Goal: Task Accomplishment & Management: Manage account settings

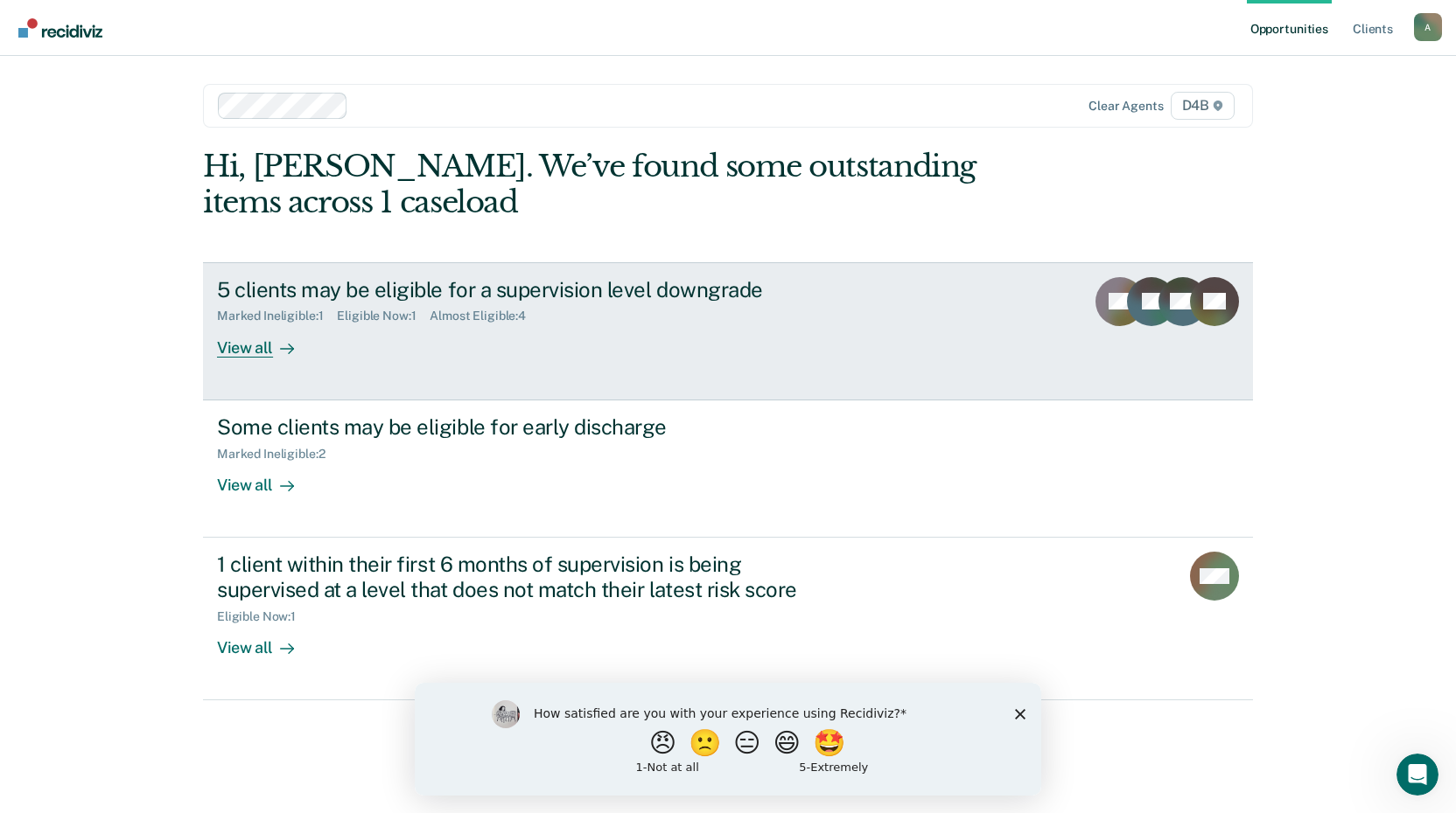
click at [464, 330] on div "5 clients may be eligible for a supervision level downgrade Marked Ineligible :…" at bounding box center [545, 317] width 656 height 80
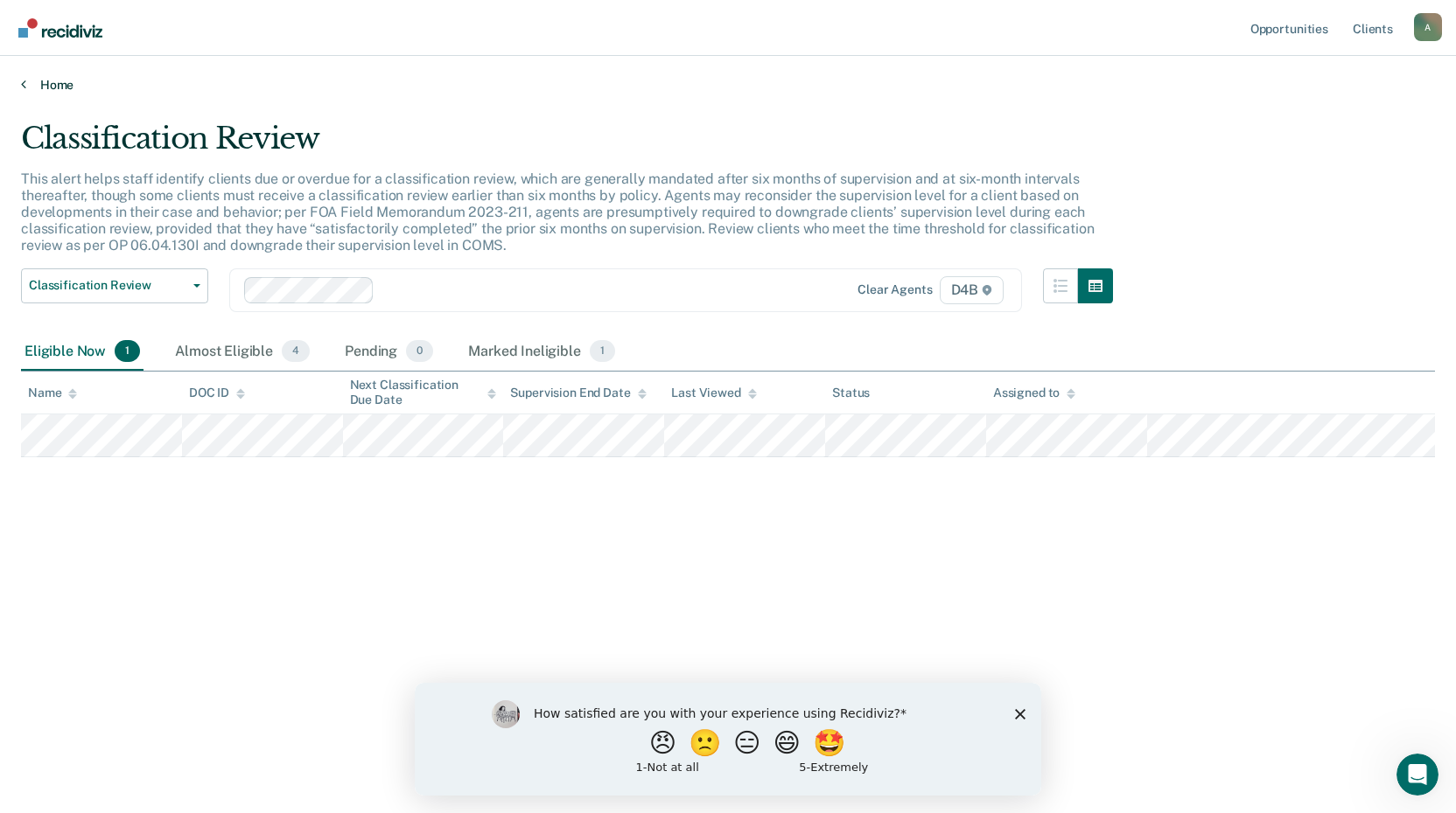
click at [52, 84] on link "Home" at bounding box center [727, 84] width 1414 height 16
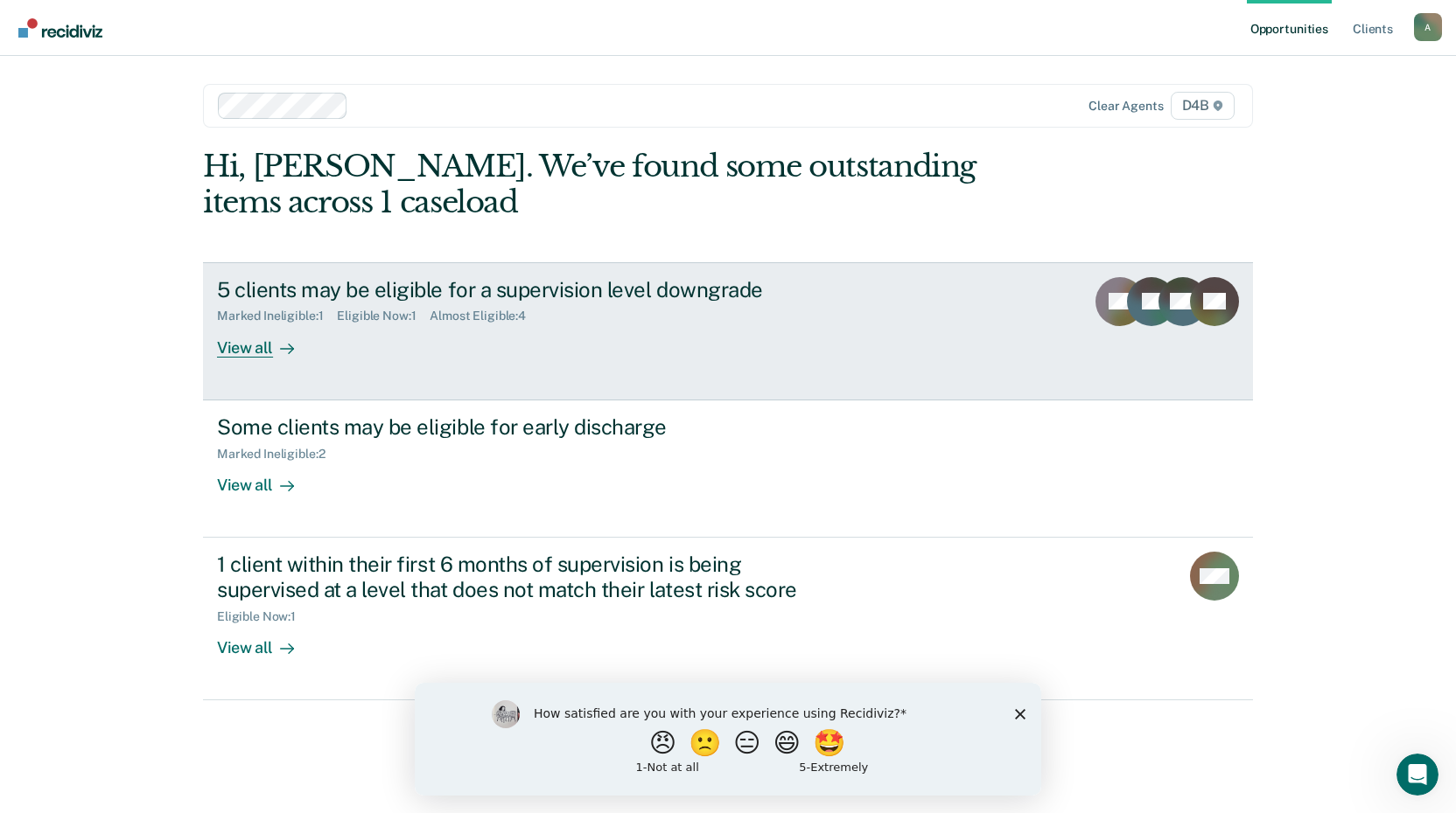
click at [394, 293] on div "5 clients may be eligible for a supervision level downgrade" at bounding box center [524, 289] width 614 height 25
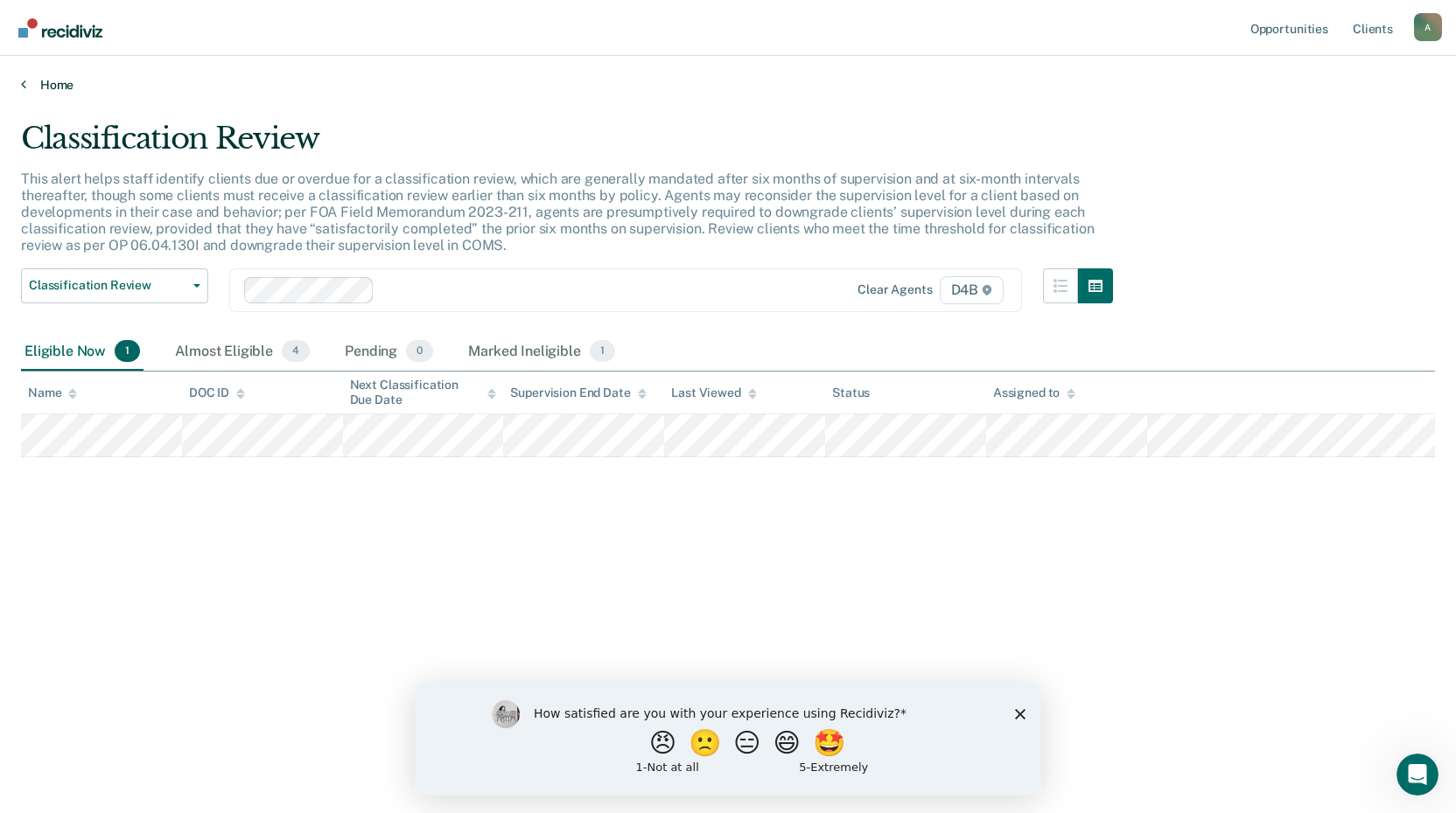
click at [26, 87] on link "Home" at bounding box center [727, 84] width 1414 height 16
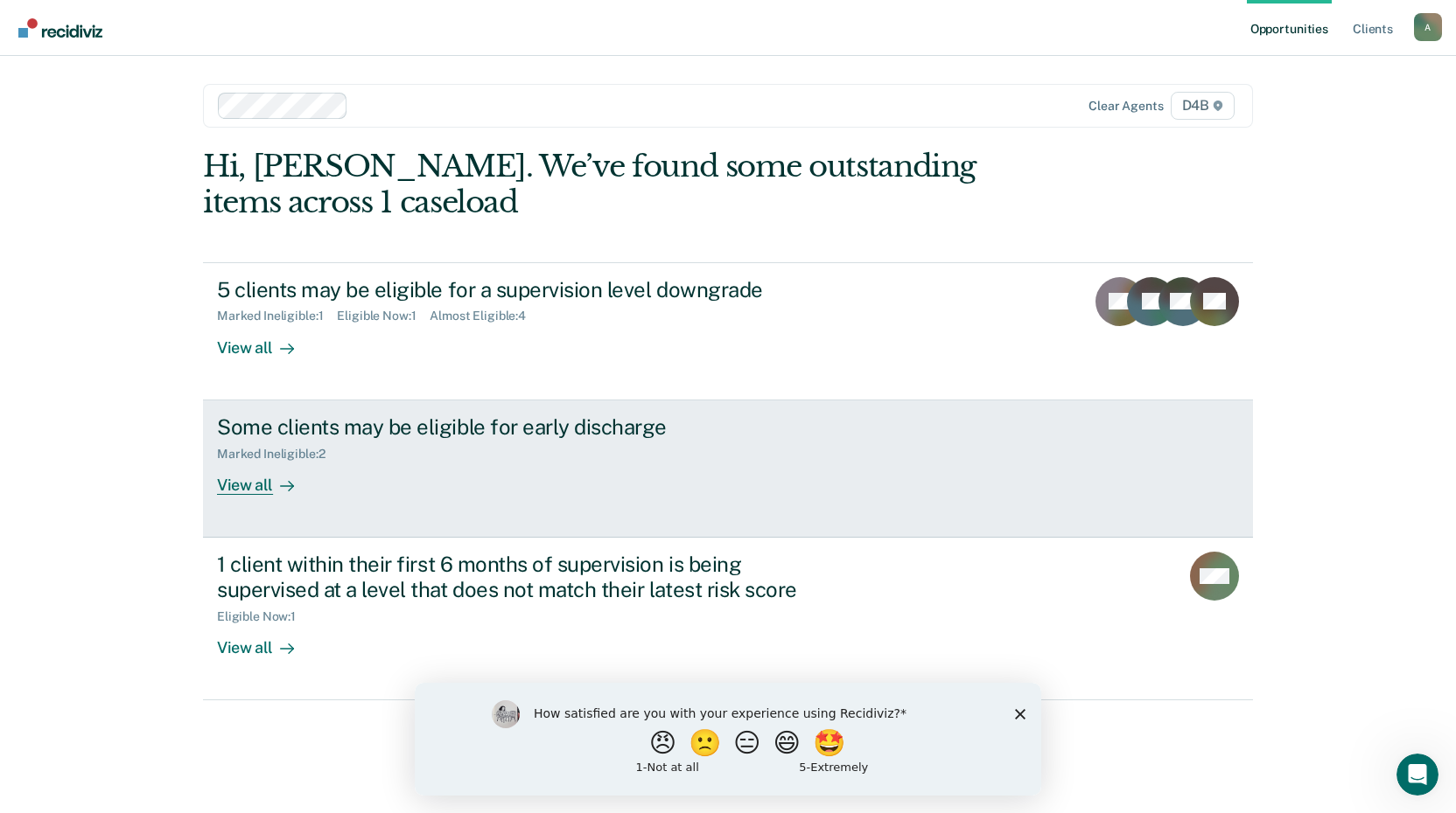
click at [268, 486] on div "View all" at bounding box center [266, 478] width 98 height 34
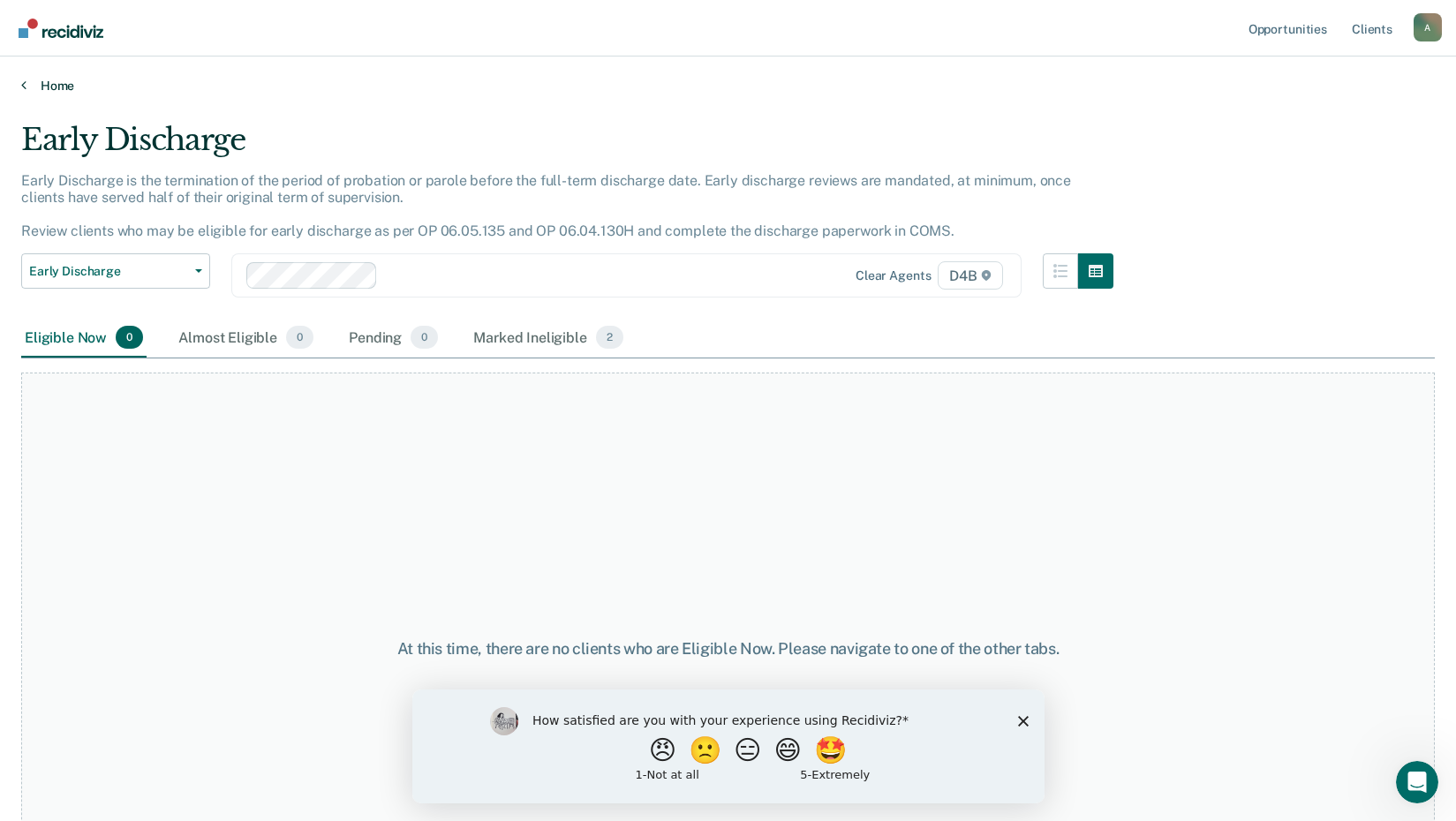
click at [51, 74] on div "Home" at bounding box center [728, 75] width 1456 height 37
click at [49, 87] on link "Home" at bounding box center [727, 85] width 1414 height 16
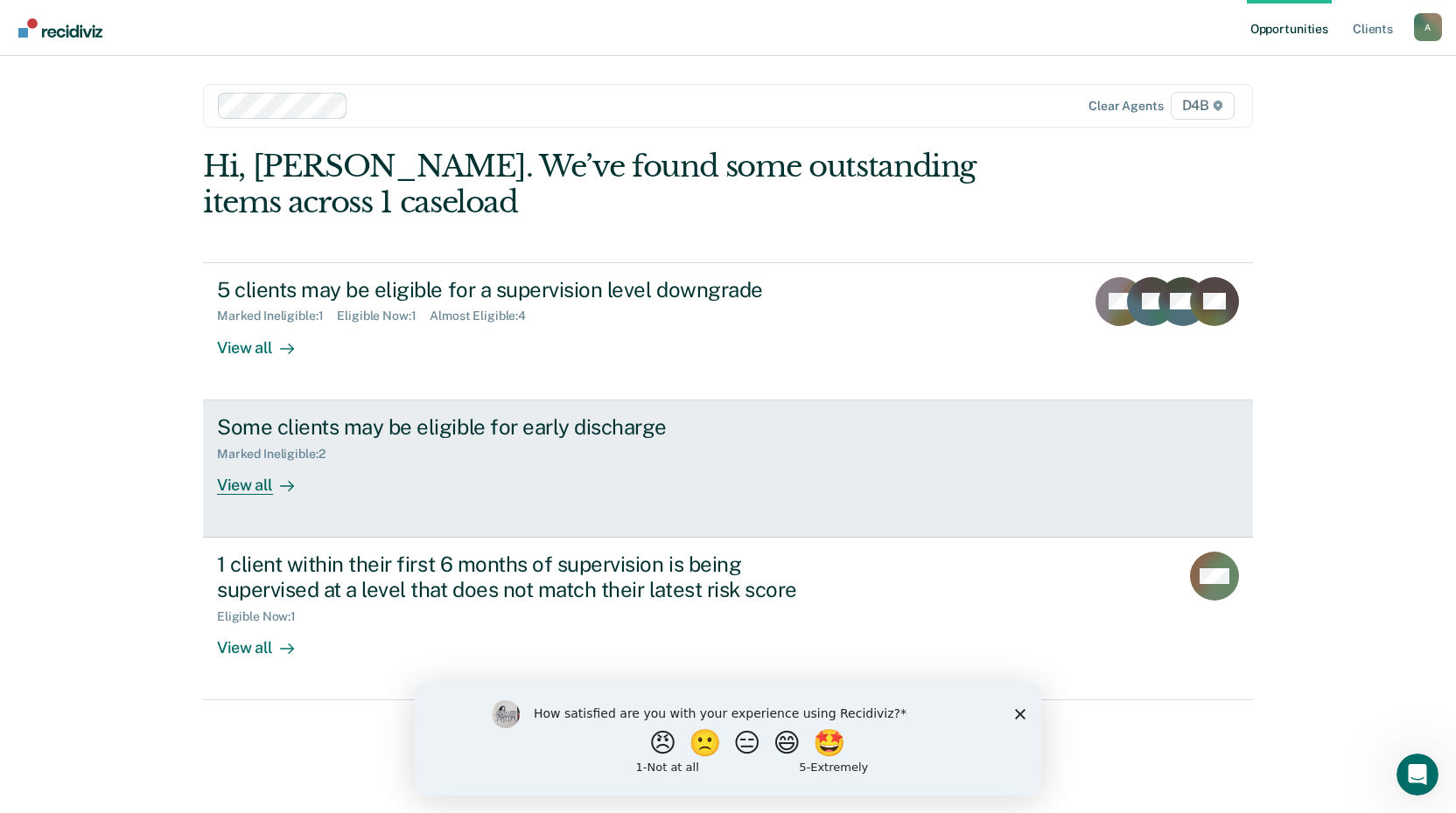
click at [256, 482] on div "View all" at bounding box center [266, 478] width 98 height 34
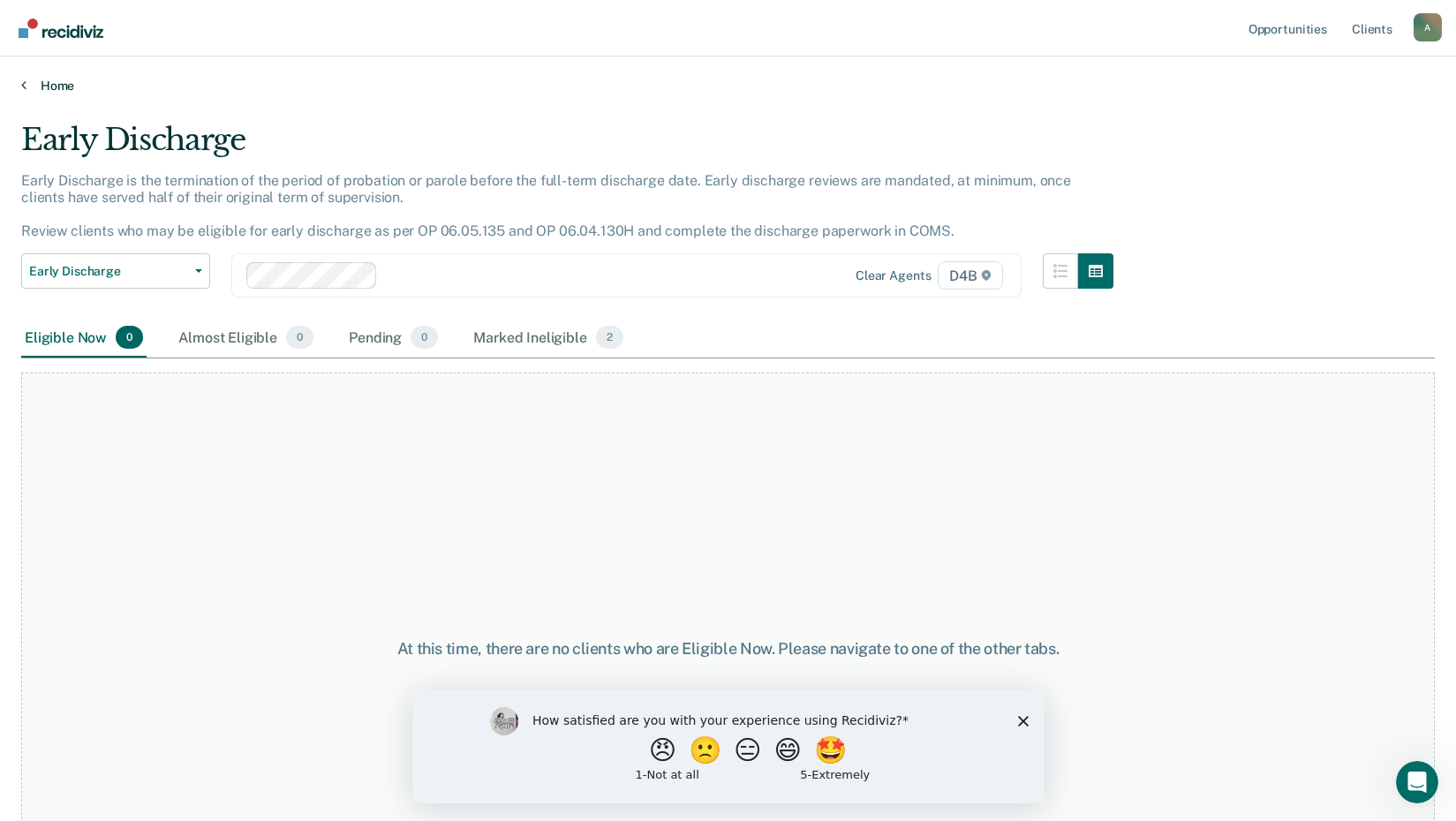
click at [67, 82] on link "Home" at bounding box center [727, 85] width 1414 height 16
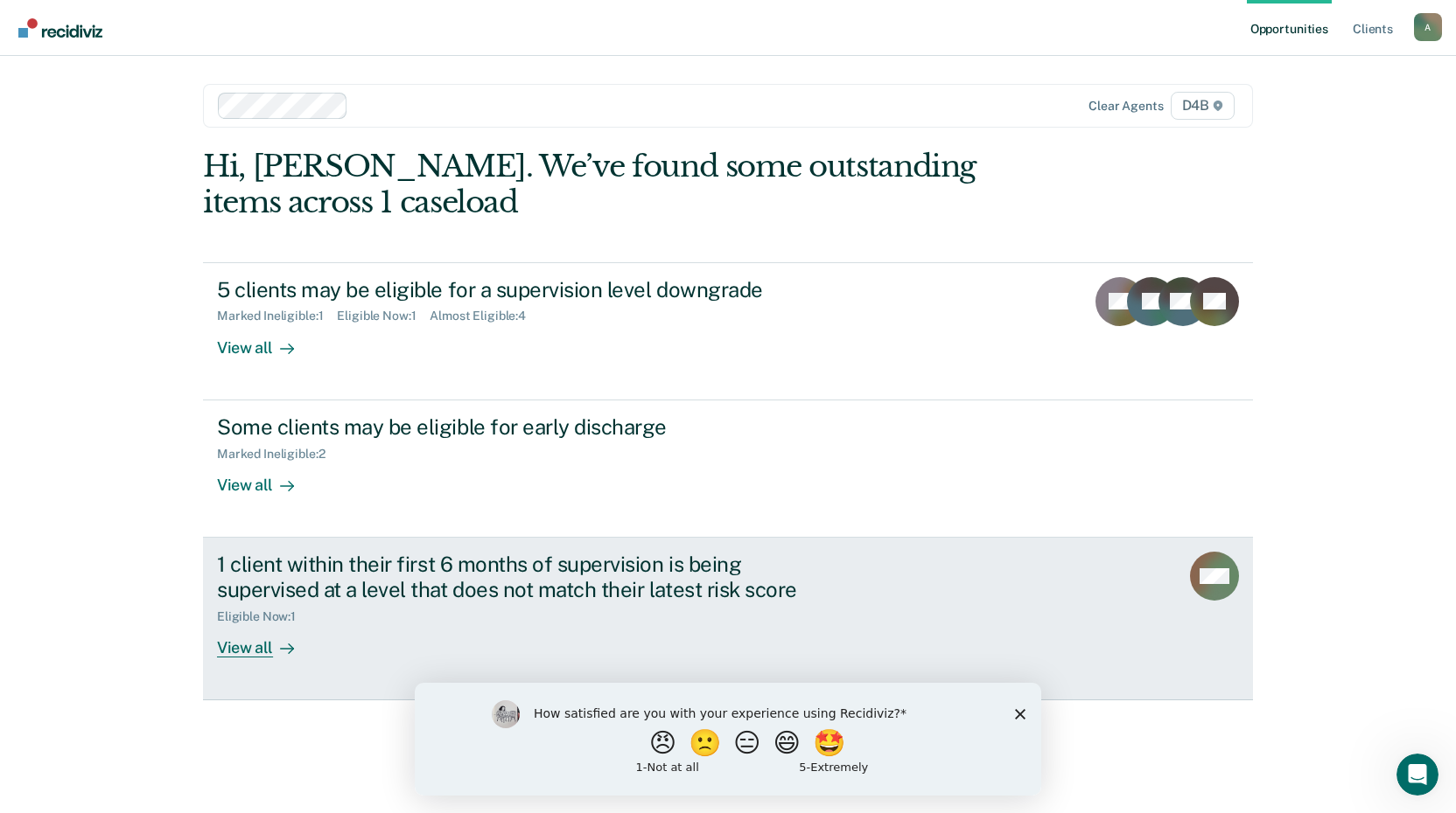
click at [306, 572] on div "1 client within their first 6 months of supervision is being supervised at a le…" at bounding box center [524, 577] width 614 height 51
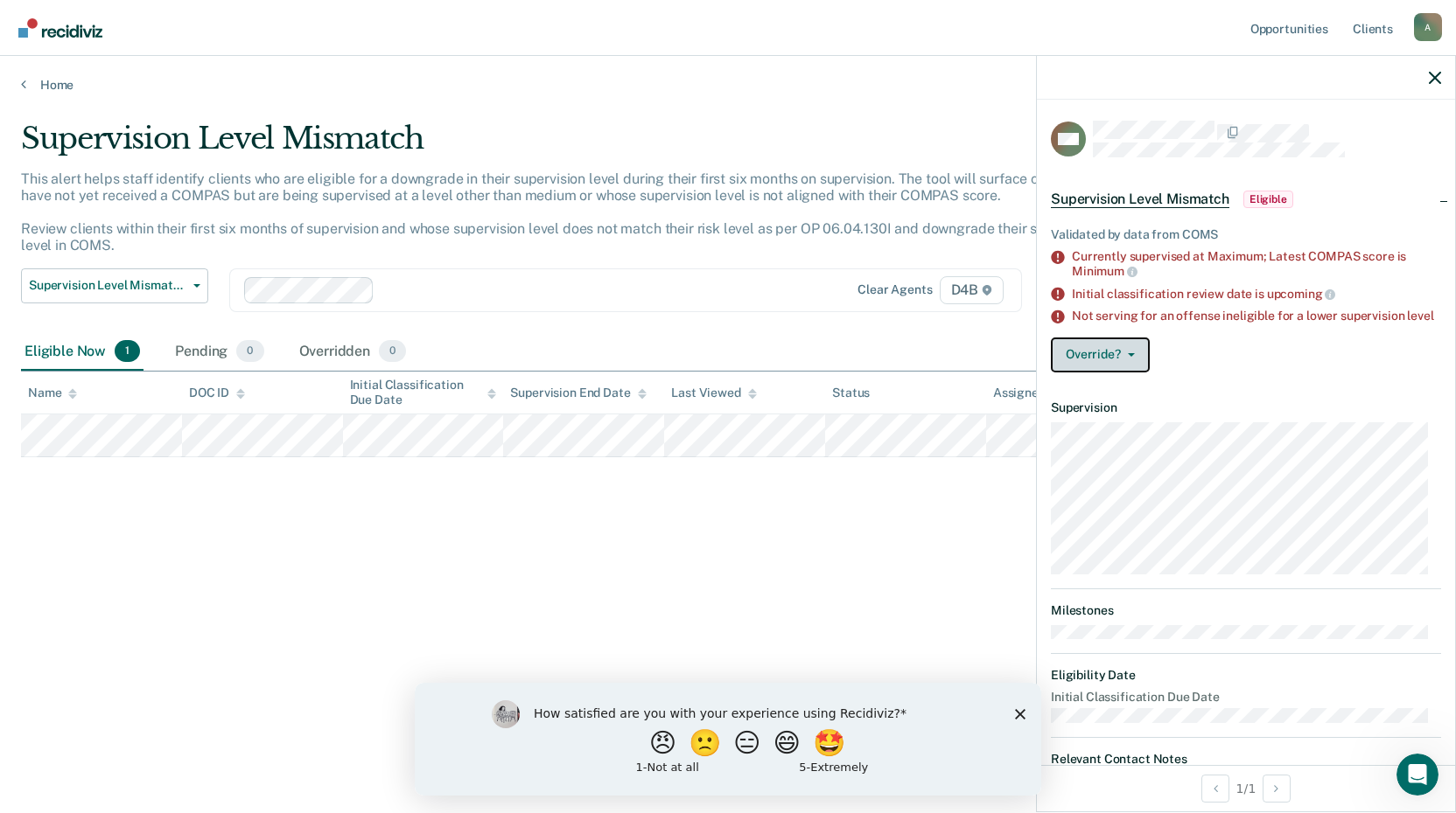
click at [1126, 356] on span "button" at bounding box center [1128, 356] width 14 height 4
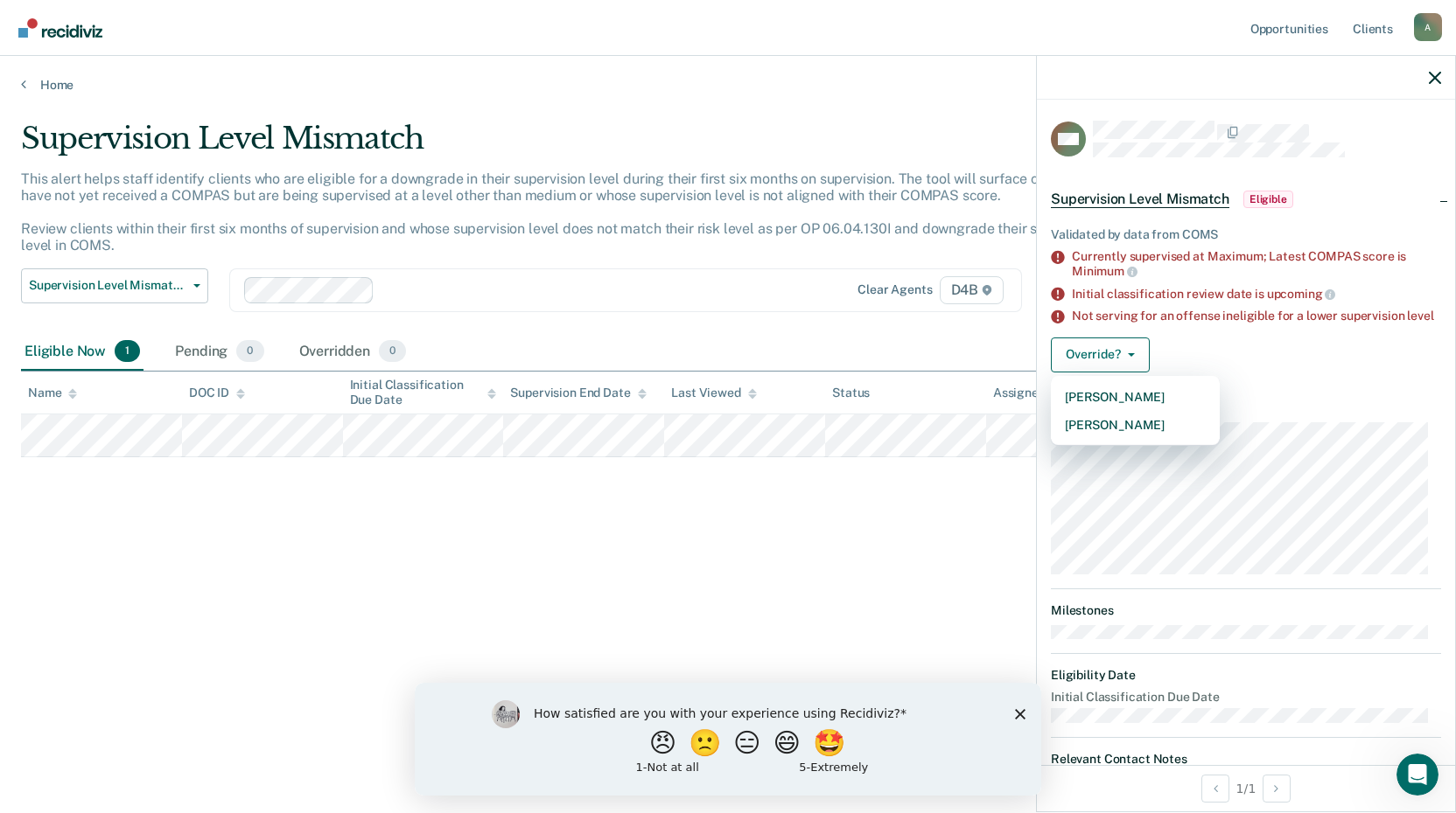
click at [1201, 346] on div "Validated by data from COMS Currently supervised at Maximum; Latest COMPAS scor…" at bounding box center [1245, 297] width 418 height 181
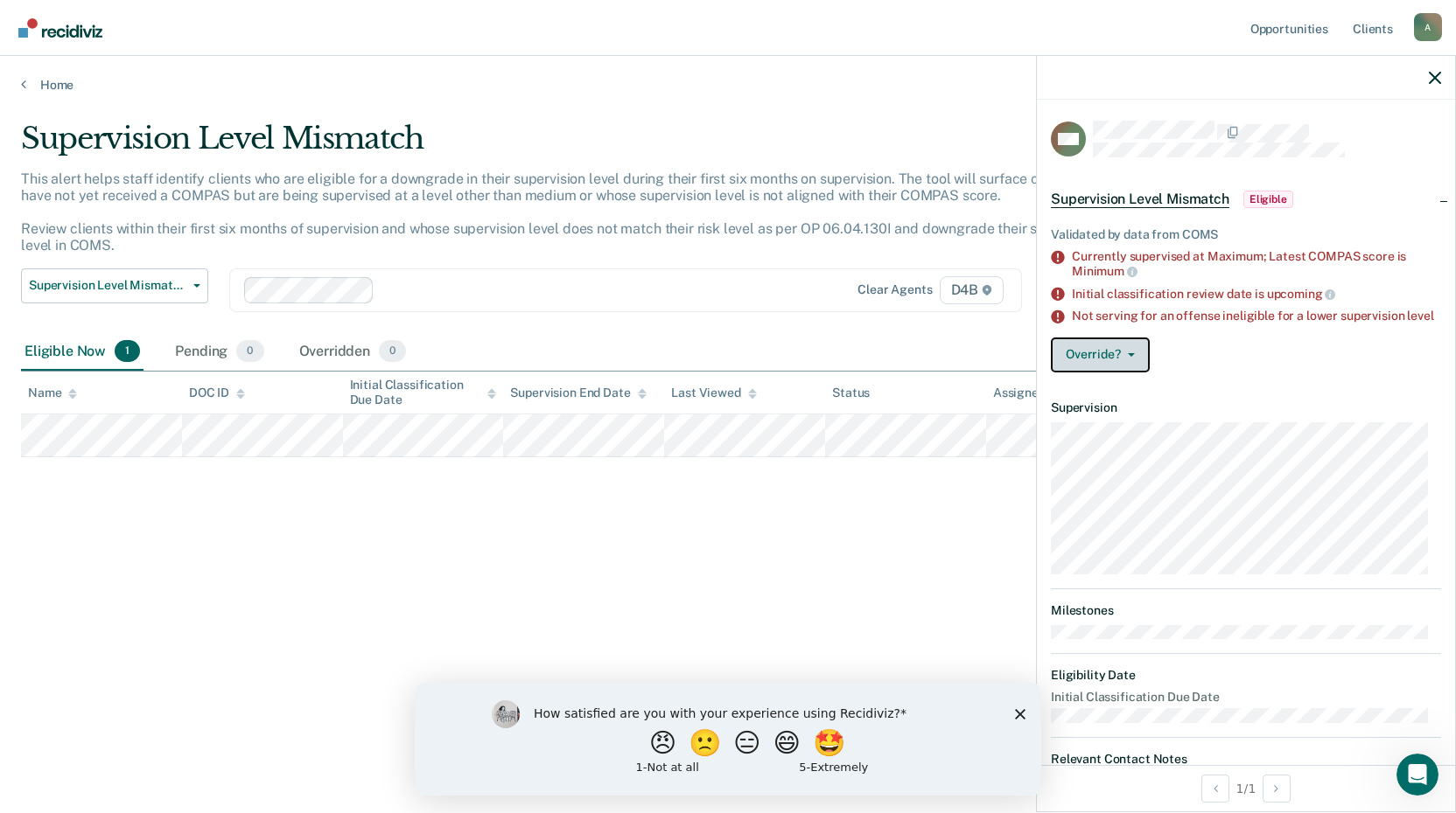
click at [1099, 364] on button "Override?" at bounding box center [1100, 355] width 99 height 35
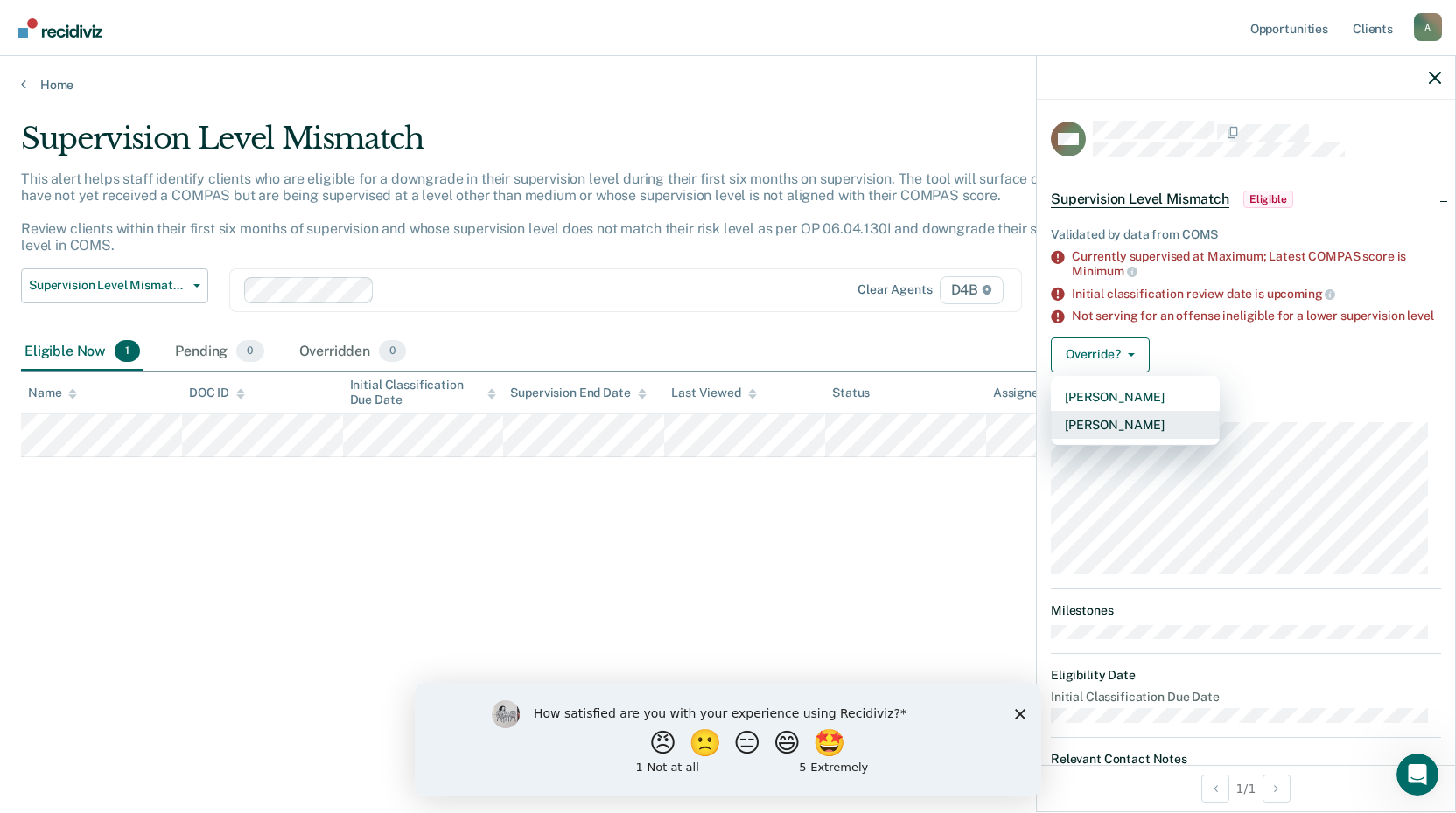
click at [1115, 432] on button "[PERSON_NAME]" at bounding box center [1135, 425] width 168 height 28
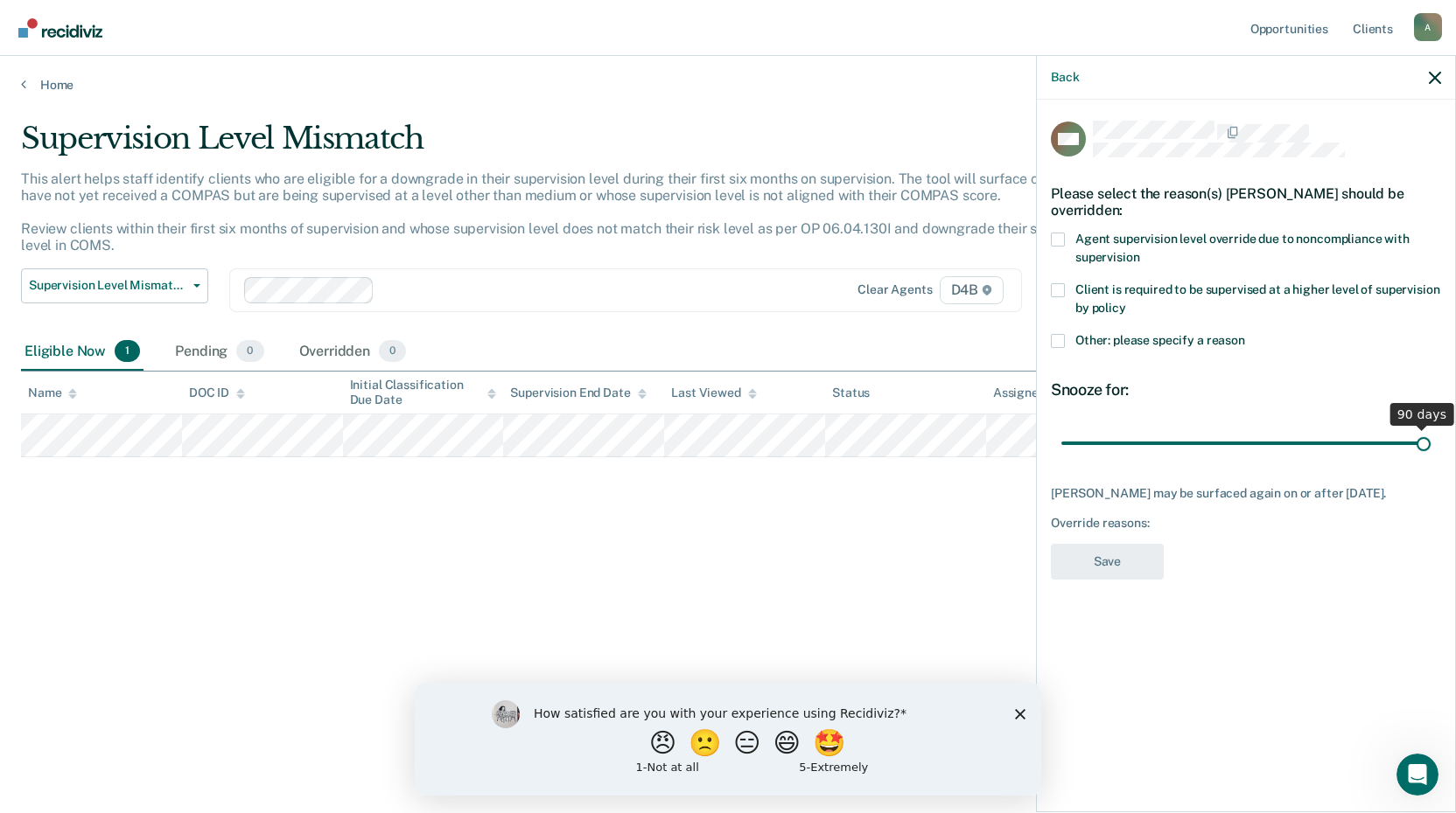
drag, startPoint x: 1181, startPoint y: 443, endPoint x: 1593, endPoint y: 442, distance: 412.0
type input "90"
click at [1431, 442] on input "range" at bounding box center [1245, 443] width 370 height 31
click at [1056, 341] on span at bounding box center [1057, 341] width 14 height 14
click at [1245, 334] on input "Other: please specify a reason" at bounding box center [1245, 334] width 0 height 0
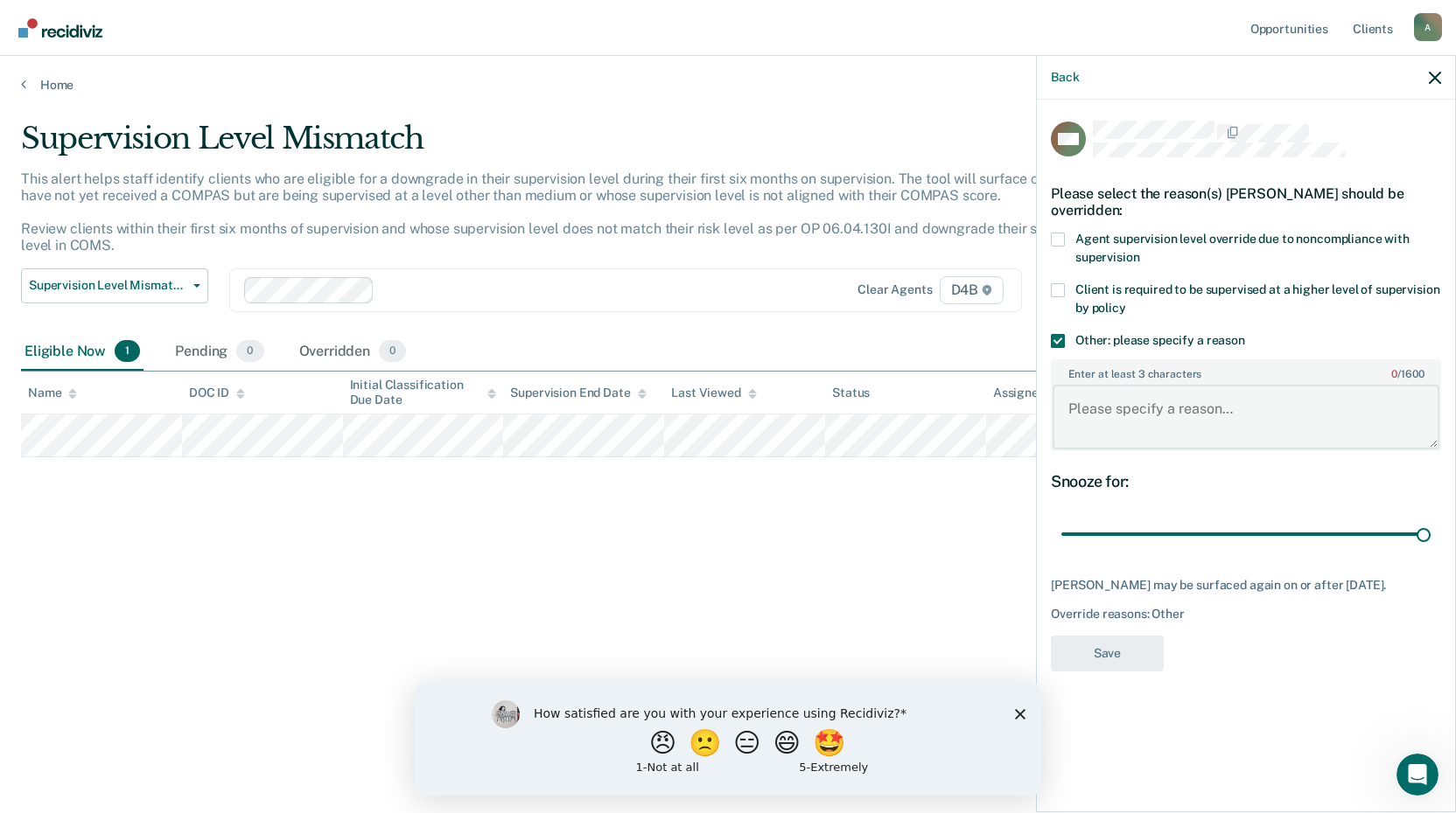
click at [1176, 410] on textarea "Enter at least 3 characters 0 / 1600" at bounding box center [1245, 416] width 386 height 65
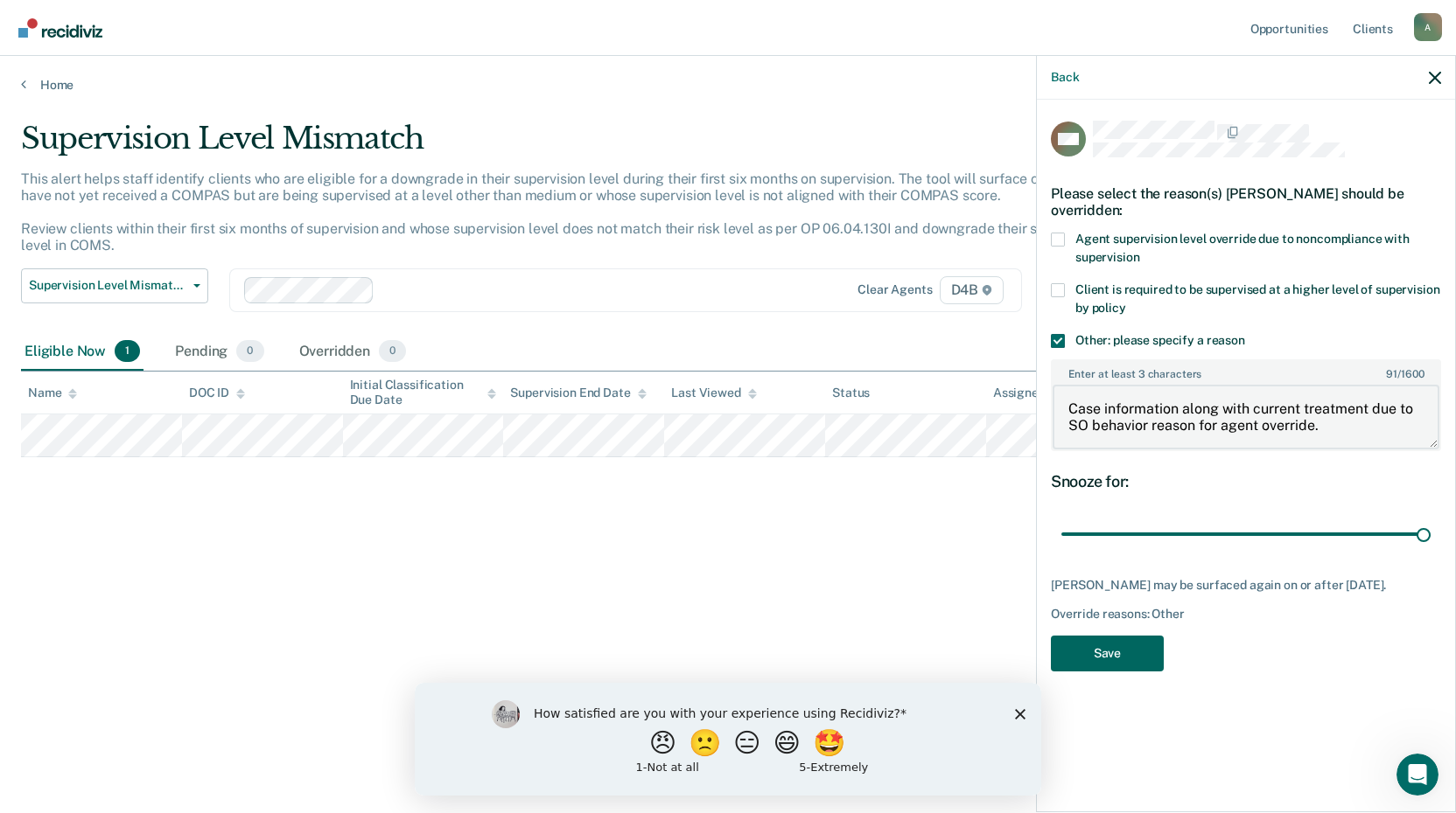
type textarea "Case information along with current treatment due to SO behavior reason for age…"
click at [1112, 667] on button "Save" at bounding box center [1107, 654] width 113 height 36
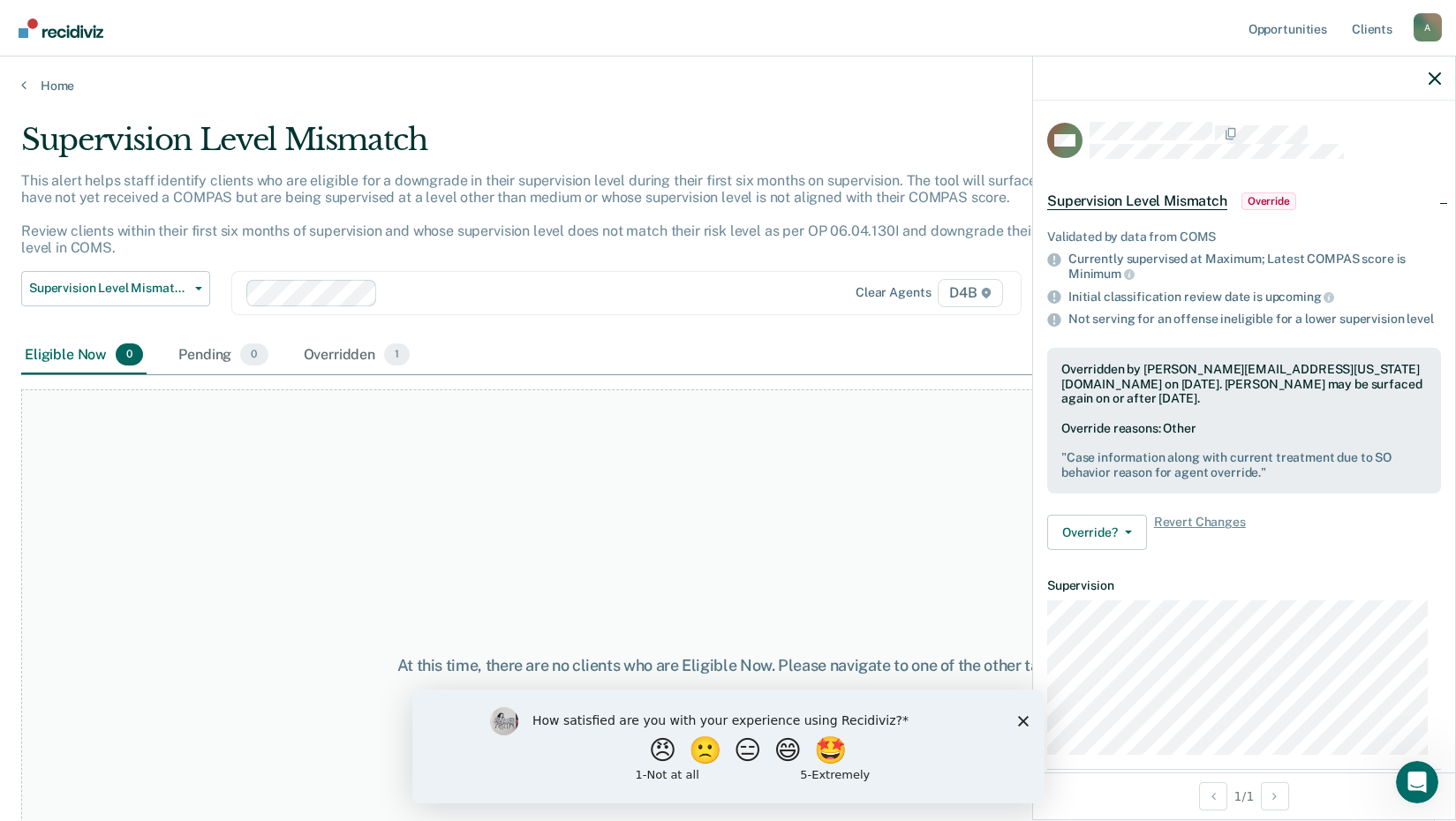
click at [463, 505] on div "At this time, there are no clients who are Eligible Now. Please navigate to one…" at bounding box center [727, 665] width 1414 height 553
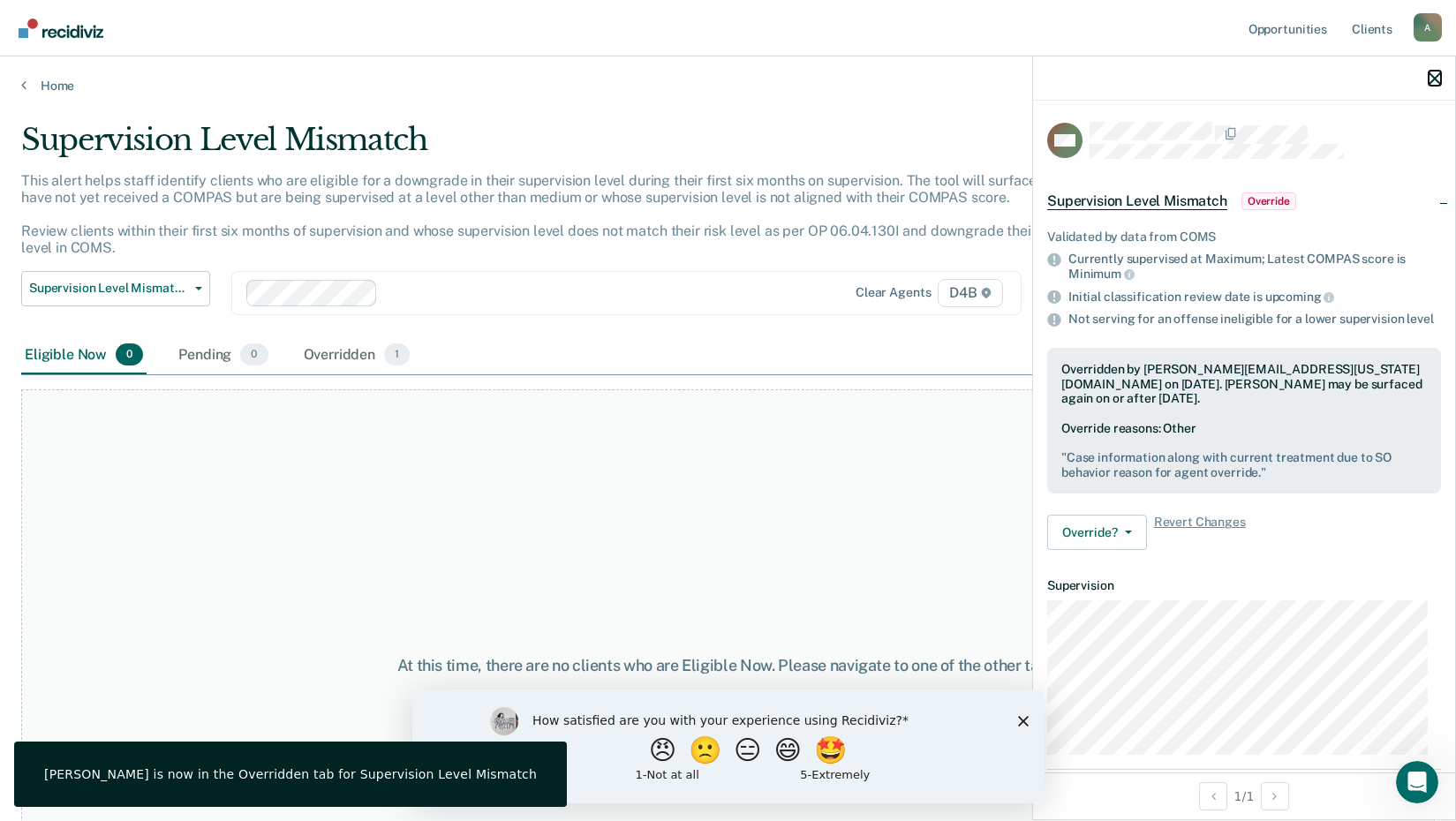
click at [1436, 75] on icon "button" at bounding box center [1434, 78] width 12 height 12
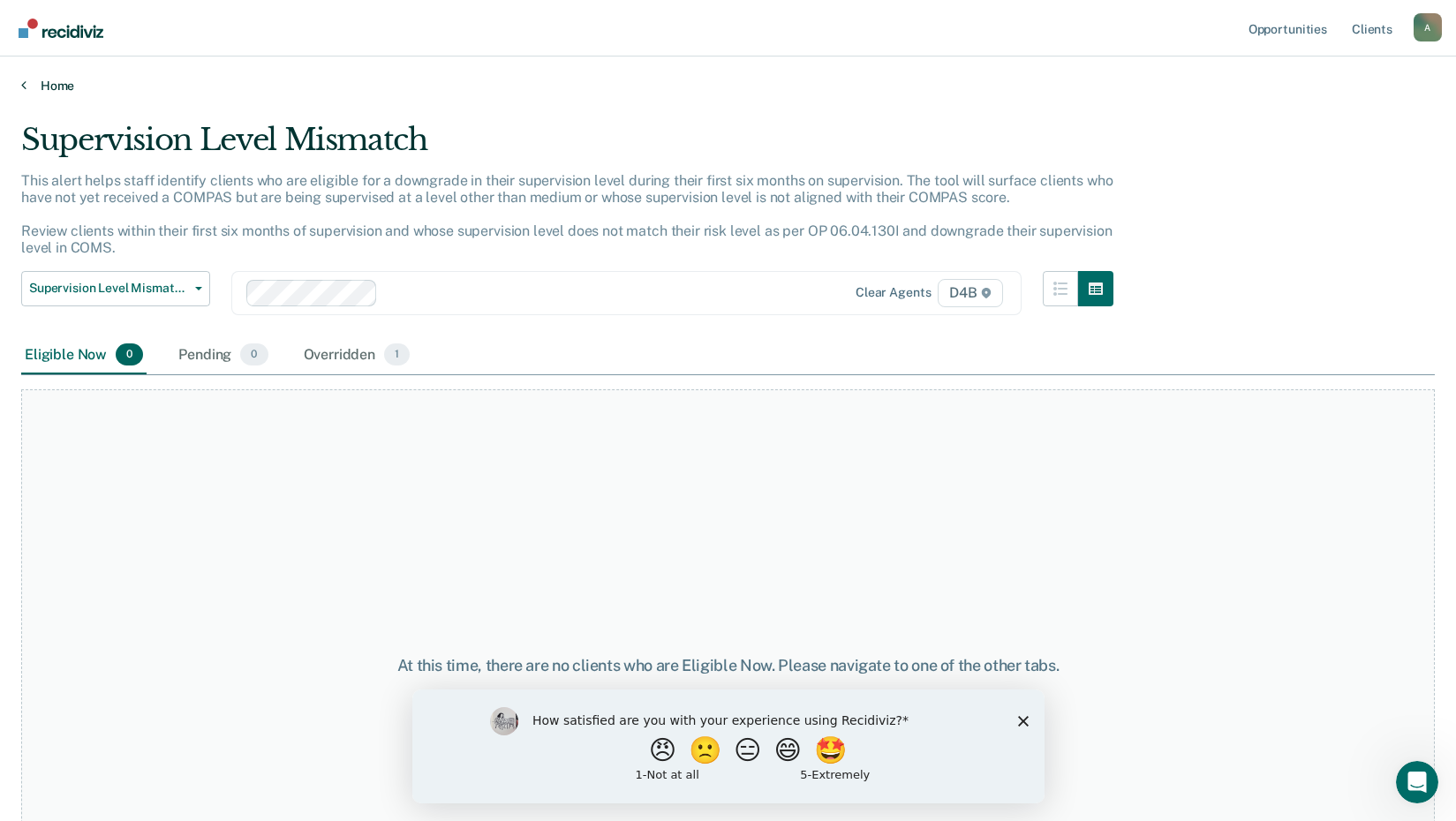
click at [60, 88] on link "Home" at bounding box center [727, 85] width 1414 height 16
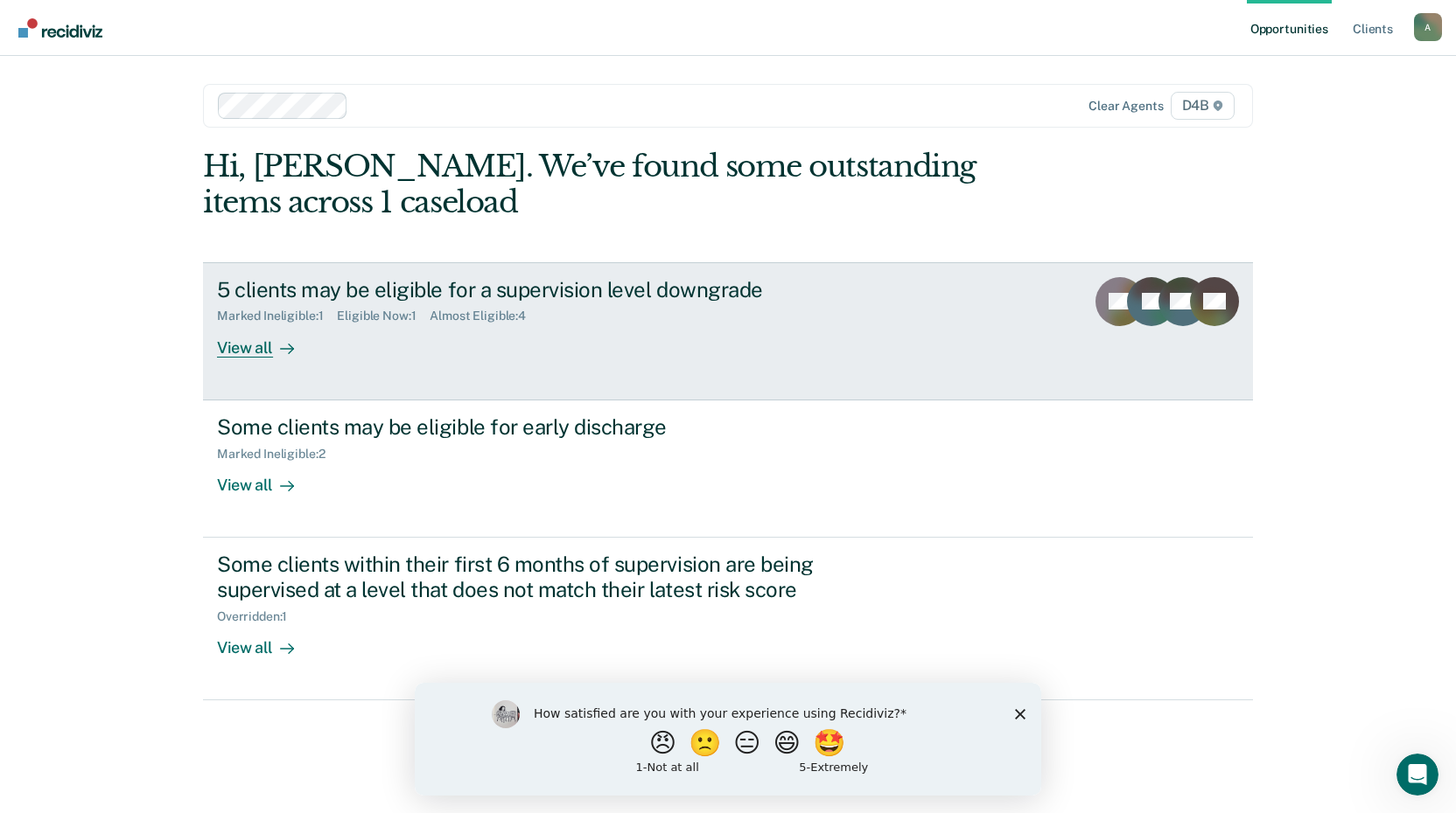
click at [257, 341] on div "View all" at bounding box center [266, 341] width 98 height 34
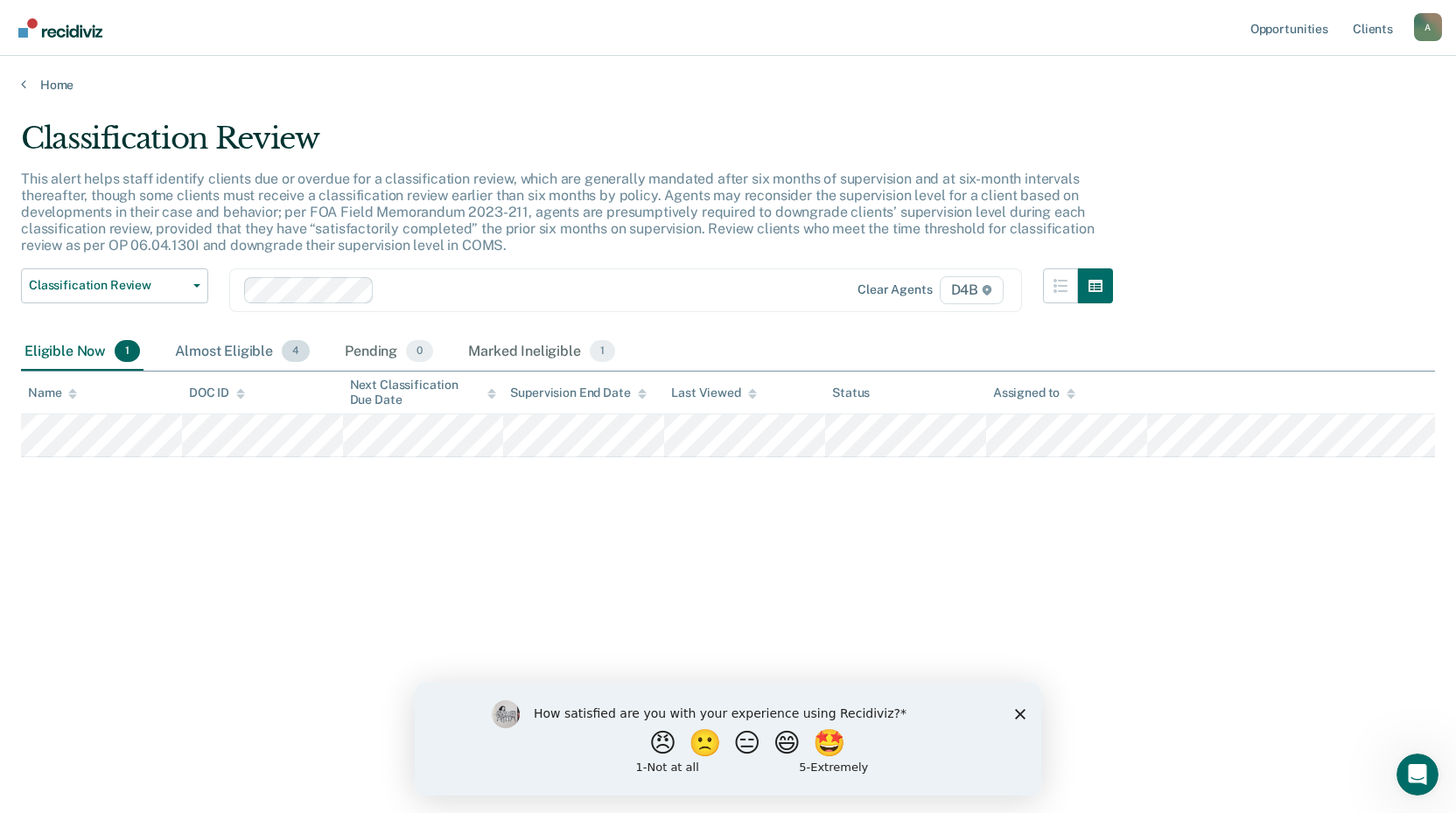
click at [240, 352] on div "Almost Eligible 4" at bounding box center [241, 352] width 141 height 38
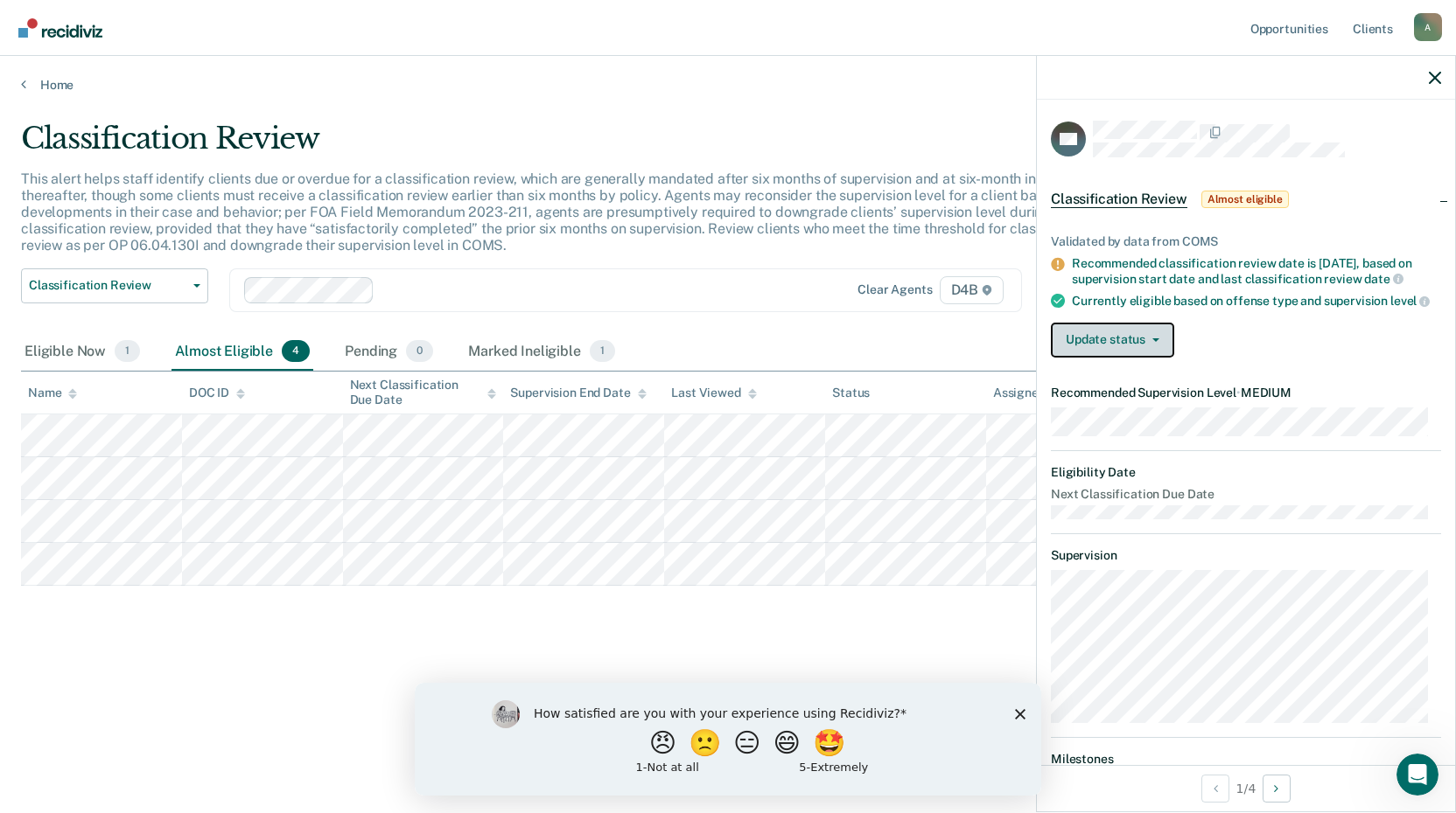
click at [1152, 342] on icon "button" at bounding box center [1155, 341] width 7 height 4
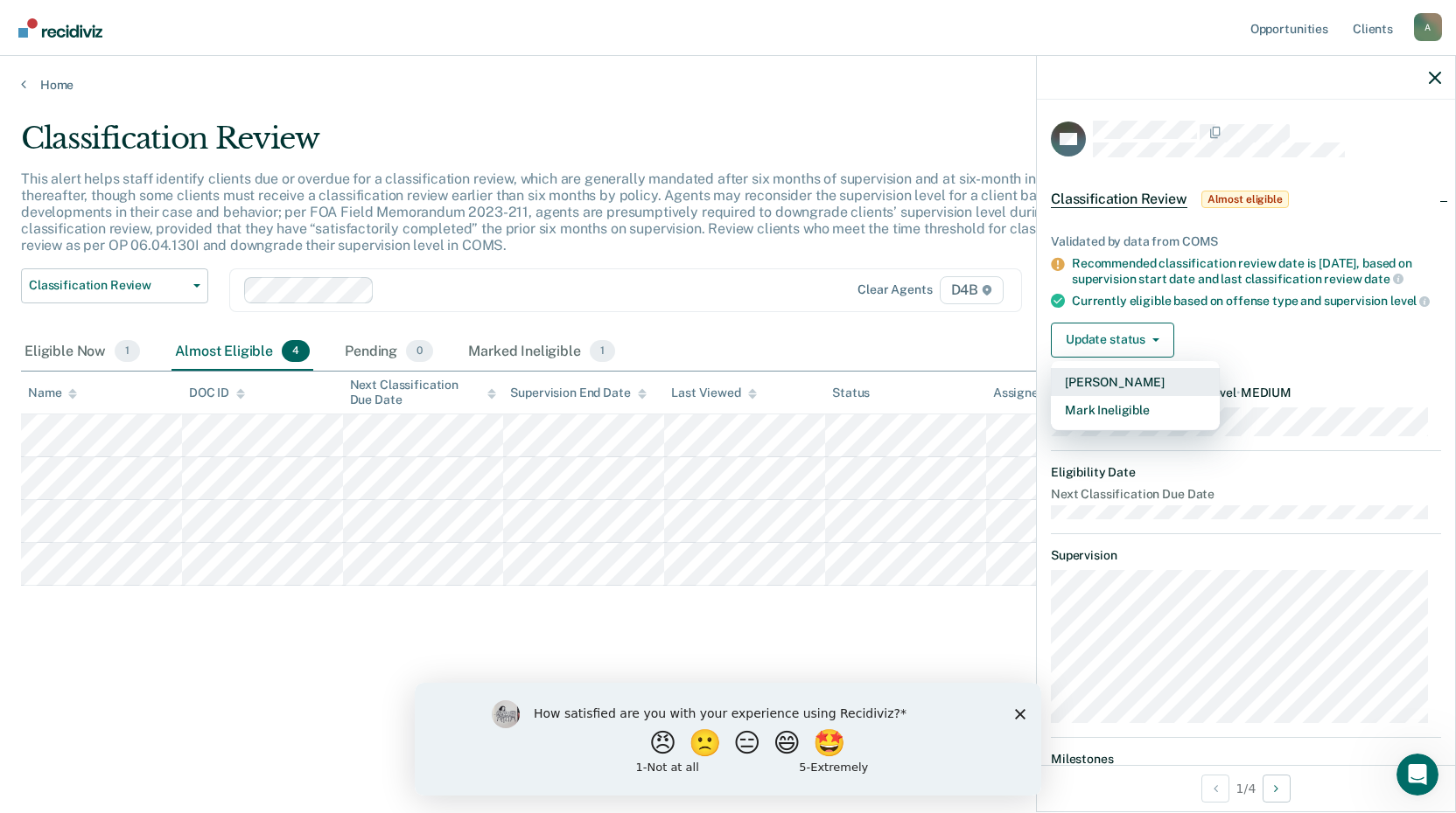
click at [1139, 397] on button "[PERSON_NAME]" at bounding box center [1135, 383] width 168 height 28
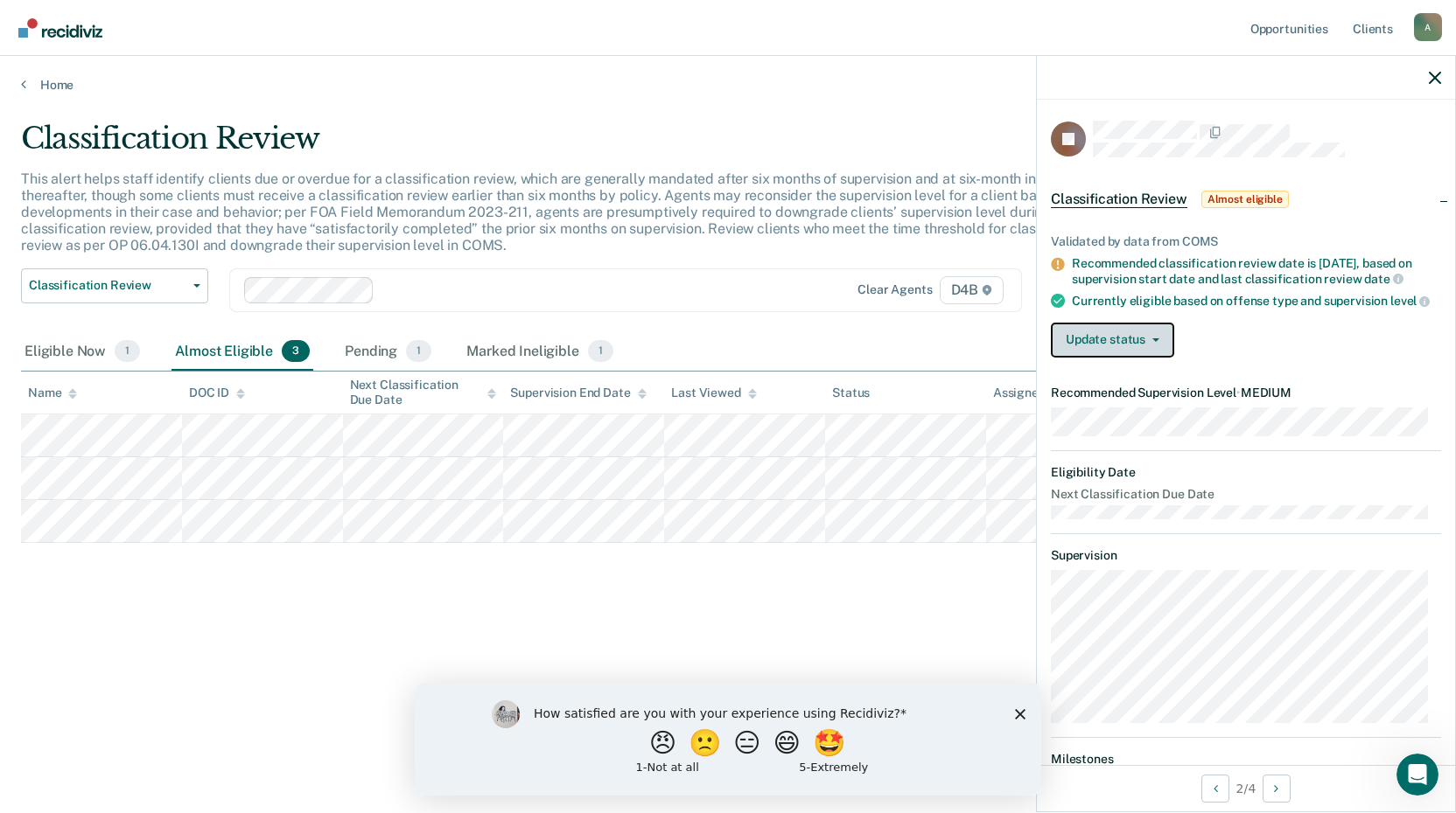
click at [1168, 357] on button "Update status" at bounding box center [1113, 340] width 124 height 35
click at [1244, 338] on div "Validated by data from COMS Recommended classification review date is [DATE], b…" at bounding box center [1245, 289] width 418 height 166
click at [1158, 357] on button "Update status" at bounding box center [1113, 340] width 124 height 35
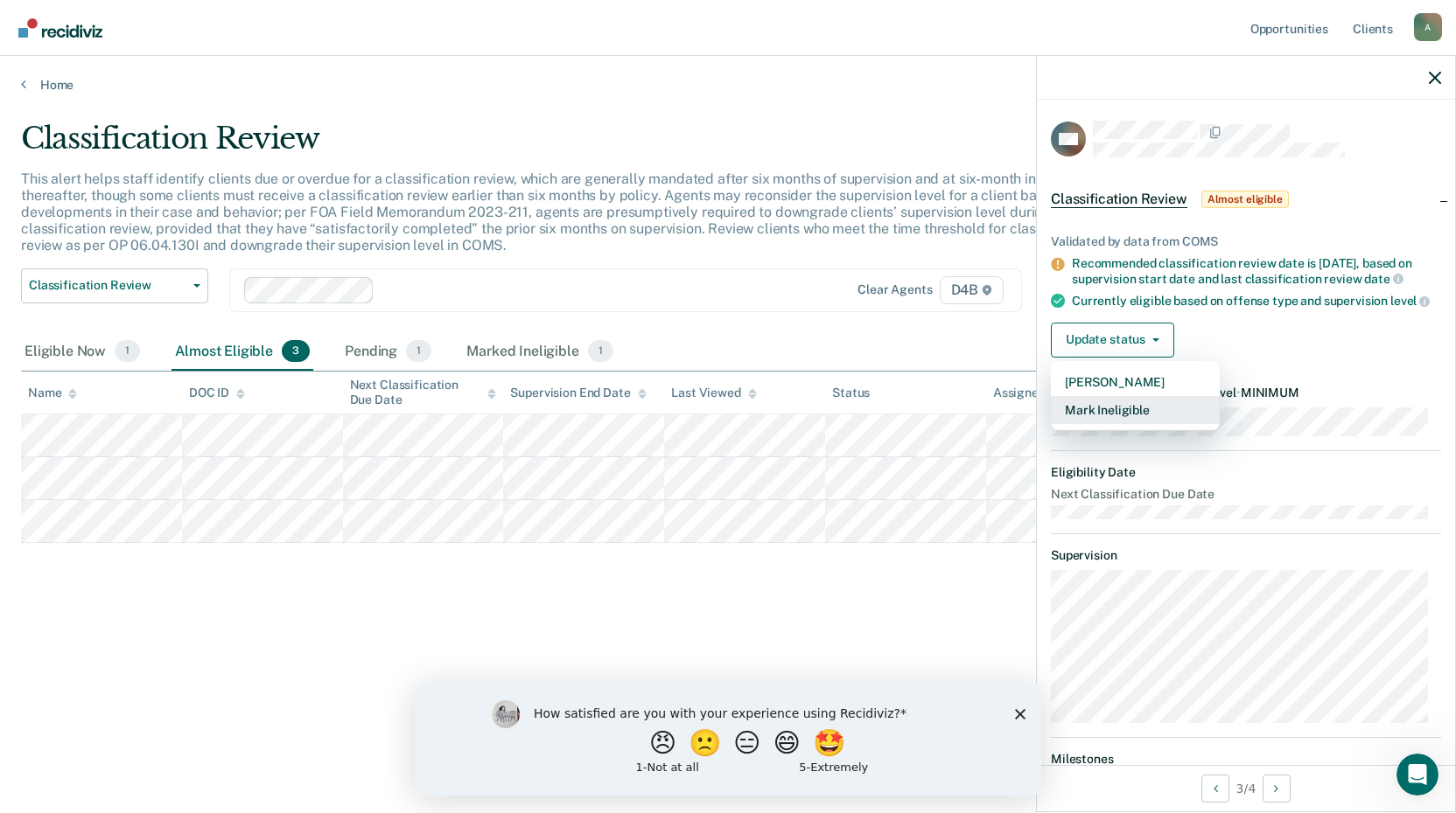
click at [1122, 424] on button "Mark Ineligible" at bounding box center [1135, 411] width 168 height 28
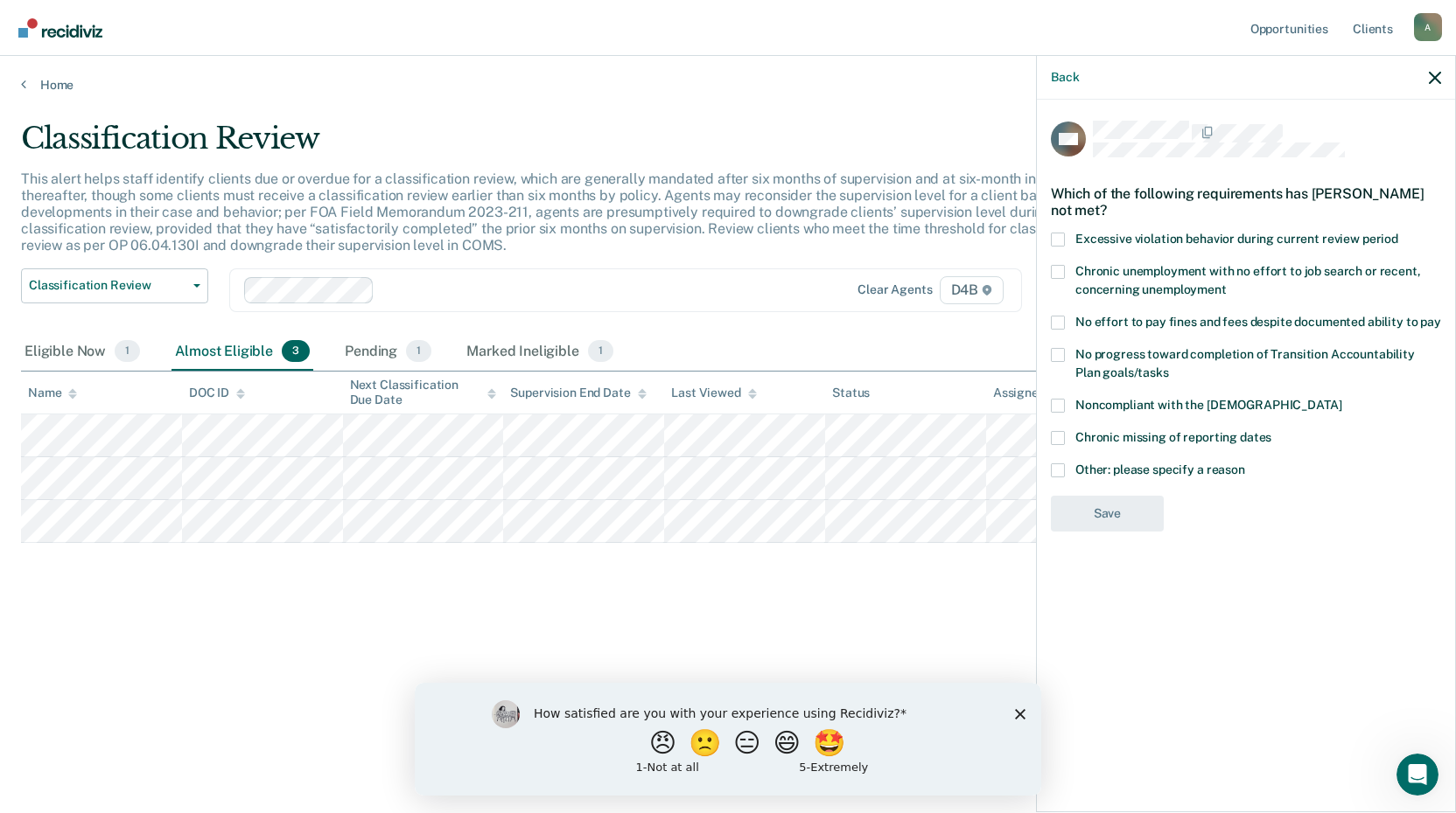
click at [1056, 472] on span at bounding box center [1057, 470] width 14 height 14
click at [1245, 463] on input "Other: please specify a reason" at bounding box center [1245, 463] width 0 height 0
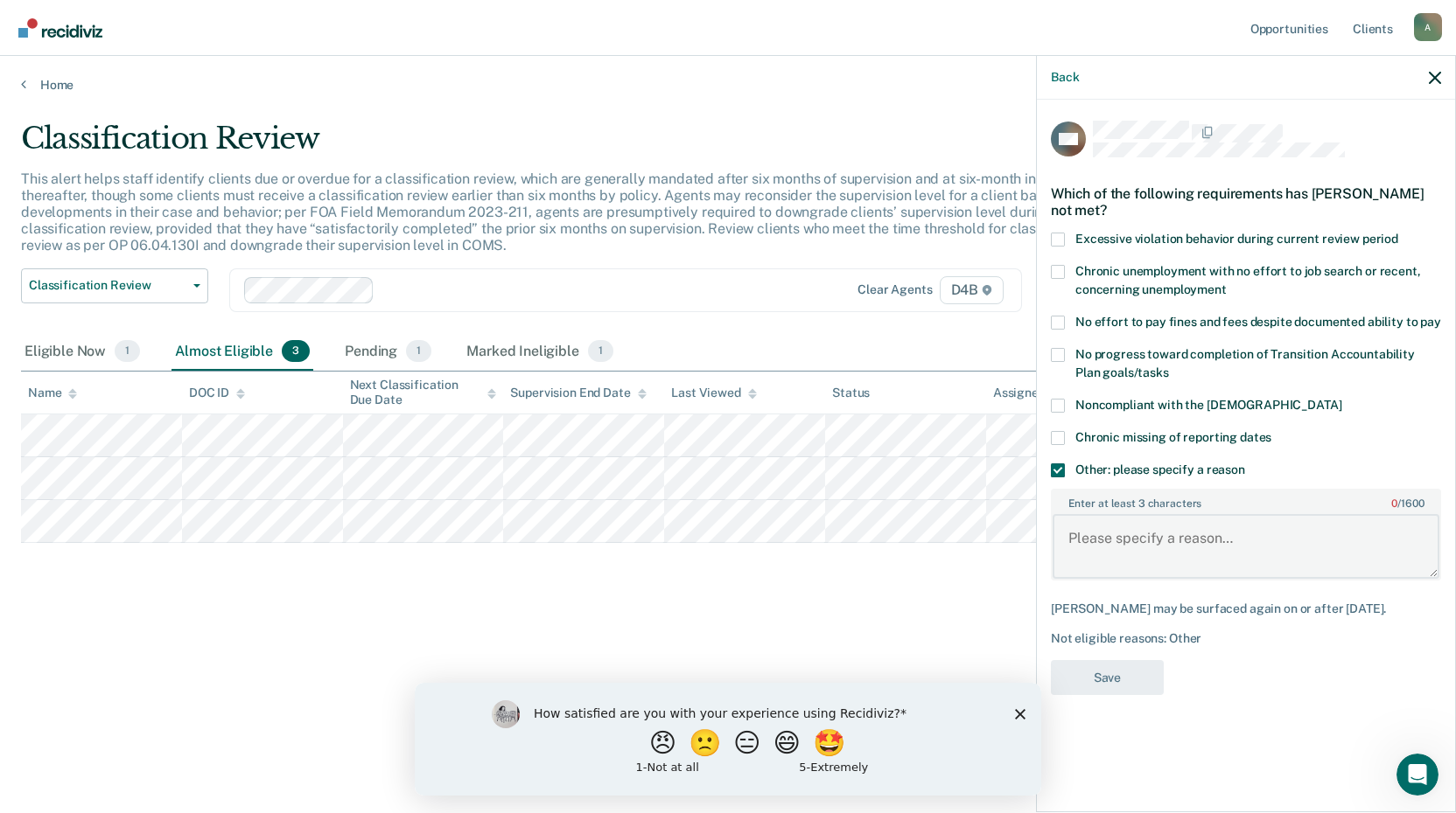
click at [1146, 554] on textarea "Enter at least 3 characters 0 / 1600" at bounding box center [1245, 546] width 386 height 65
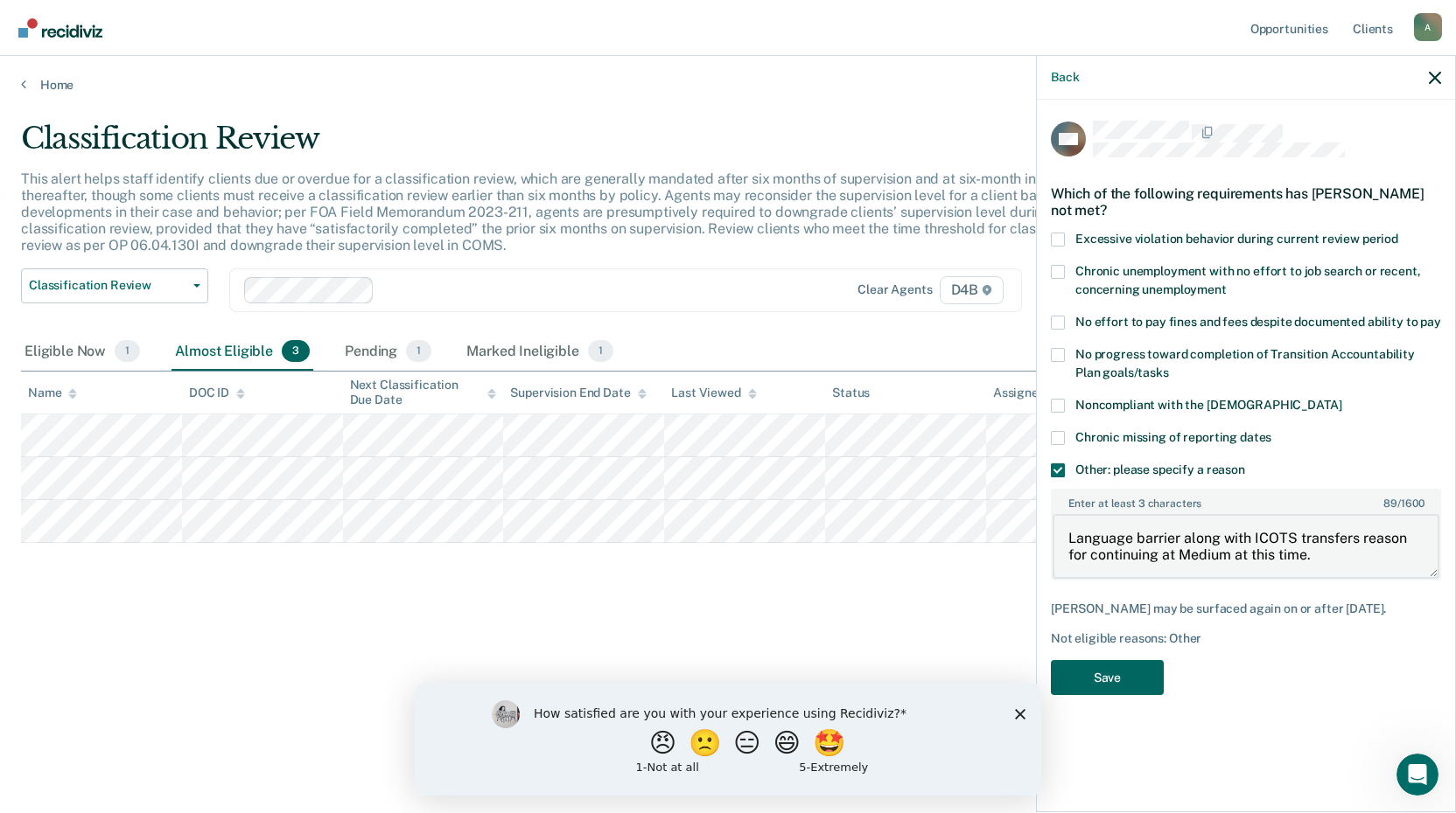
type textarea "Language barrier along with ICOTS transfers reason for continuing at Medium at …"
click at [1129, 662] on button "Save" at bounding box center [1107, 678] width 113 height 36
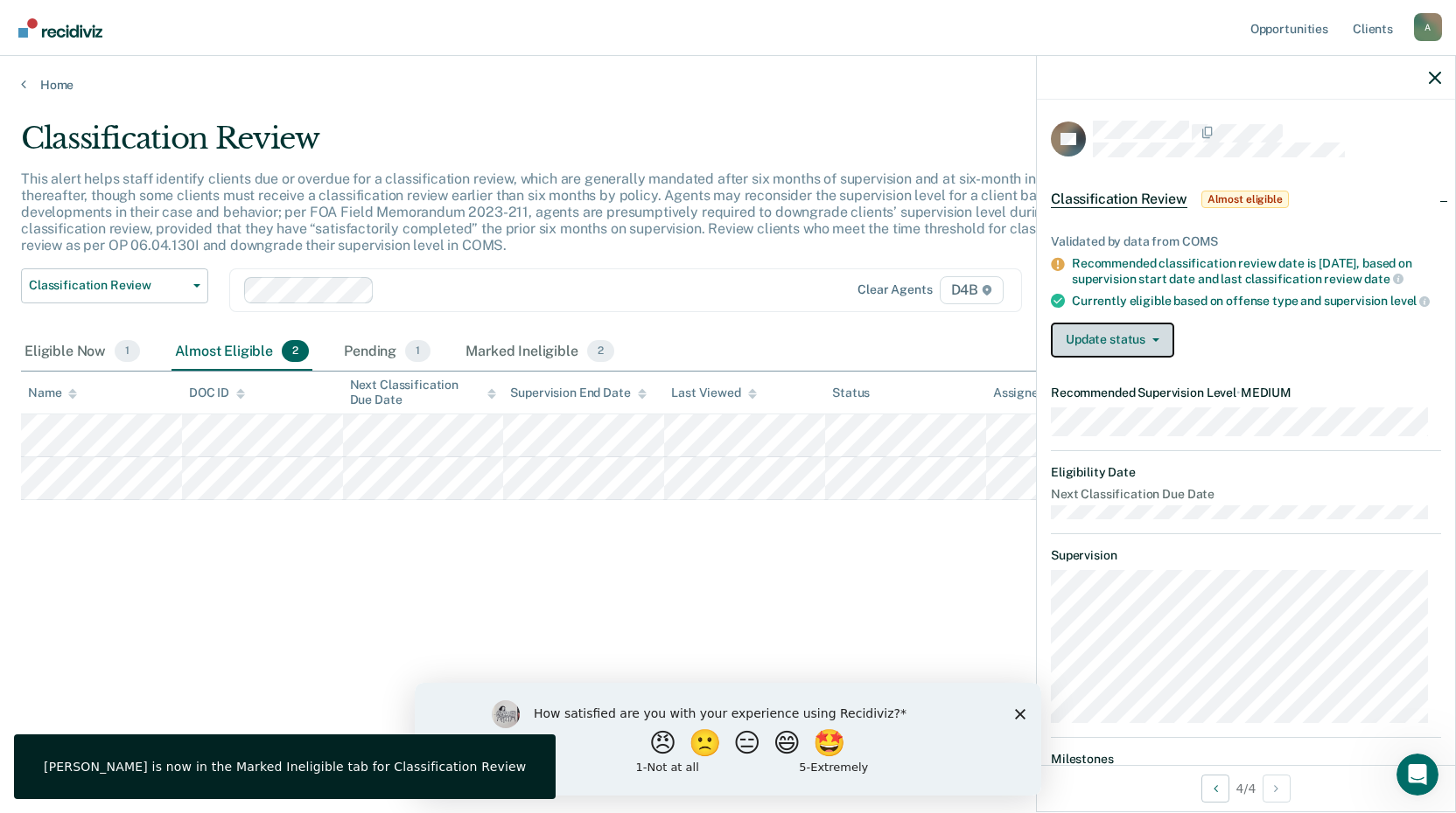
click at [1131, 357] on button "Update status" at bounding box center [1113, 340] width 124 height 35
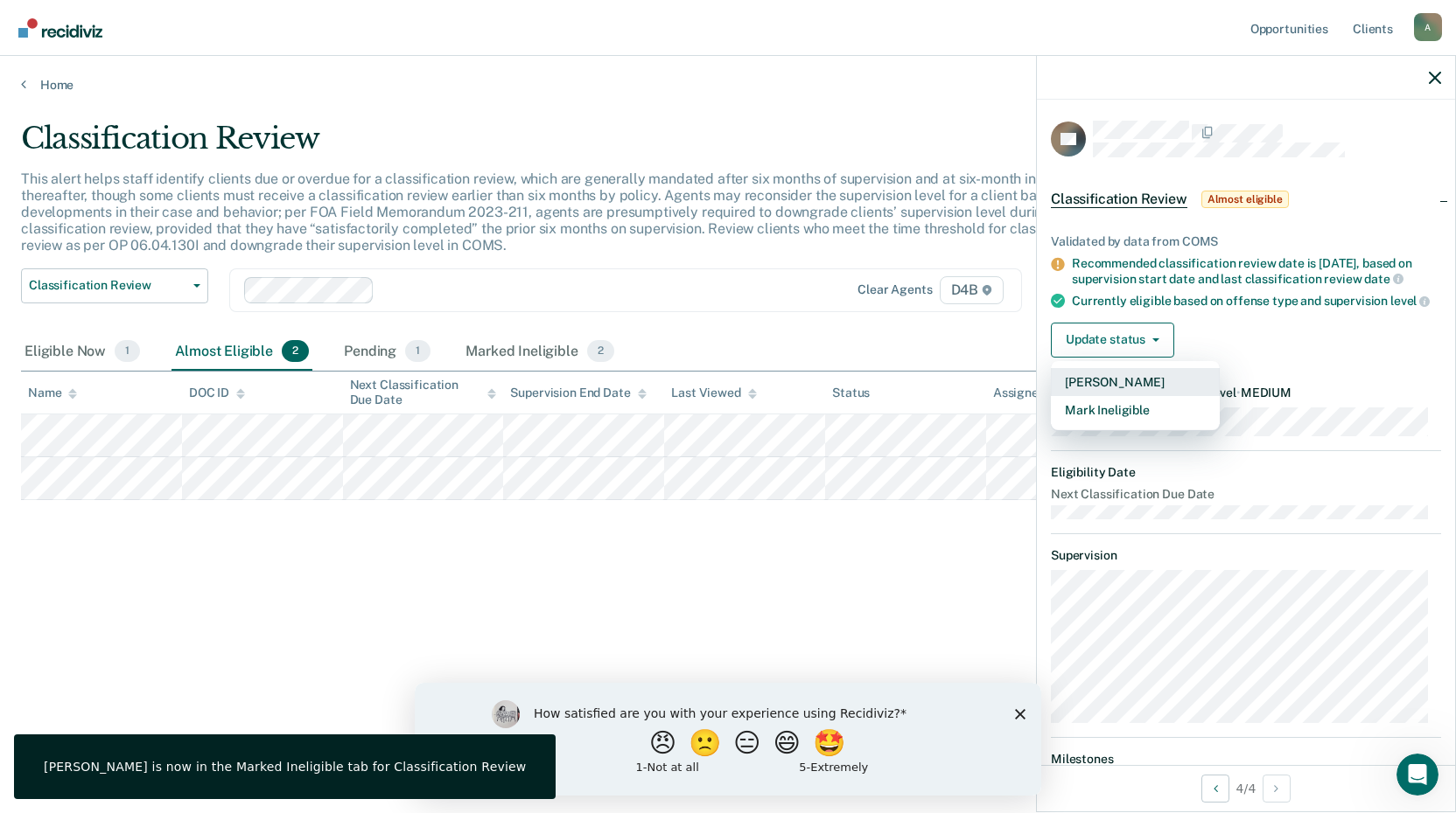
click at [1128, 397] on button "[PERSON_NAME]" at bounding box center [1135, 383] width 168 height 28
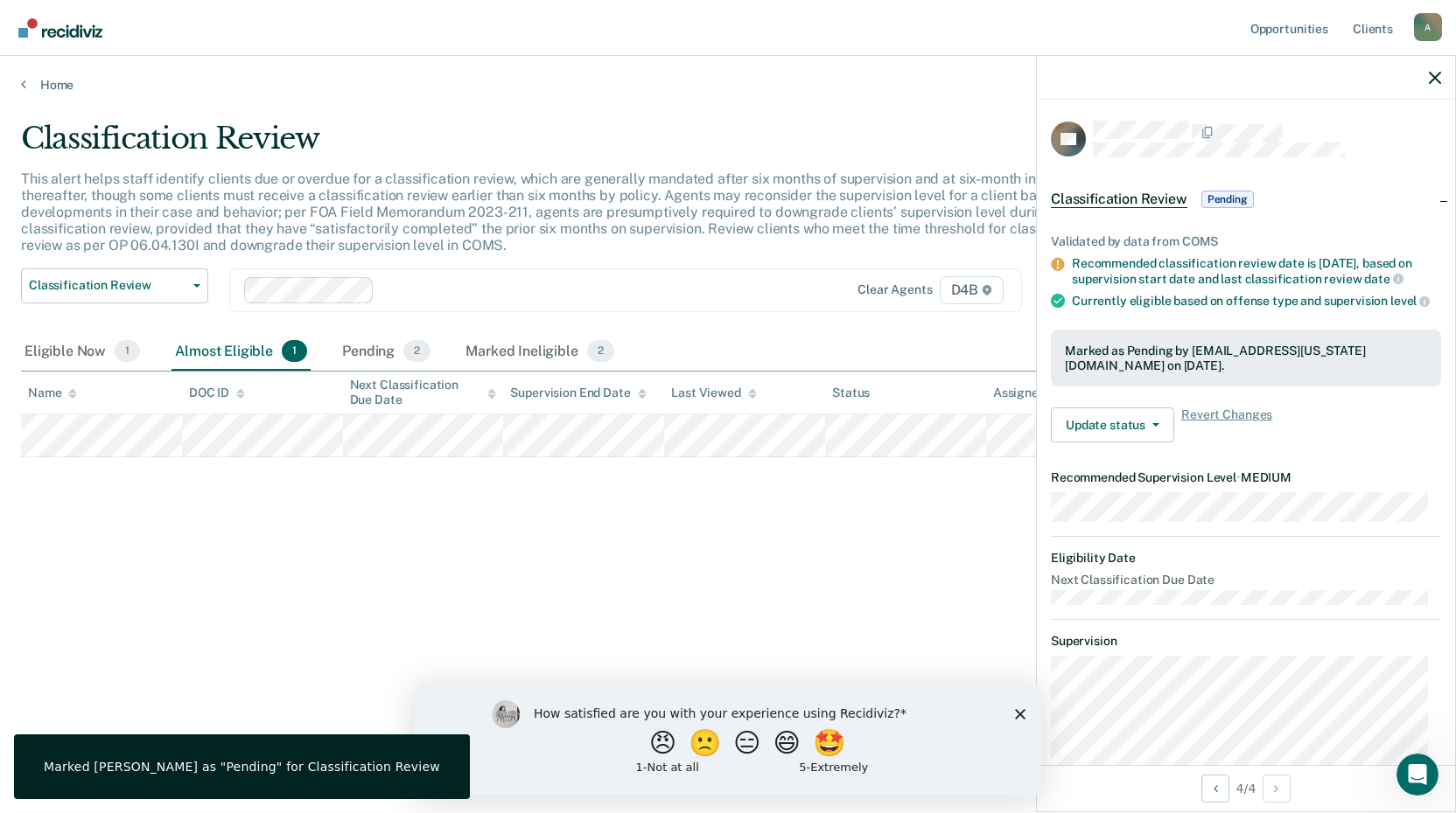
click at [846, 538] on div "Classification Review This alert helps staff identify clients due or overdue fo…" at bounding box center [727, 401] width 1414 height 561
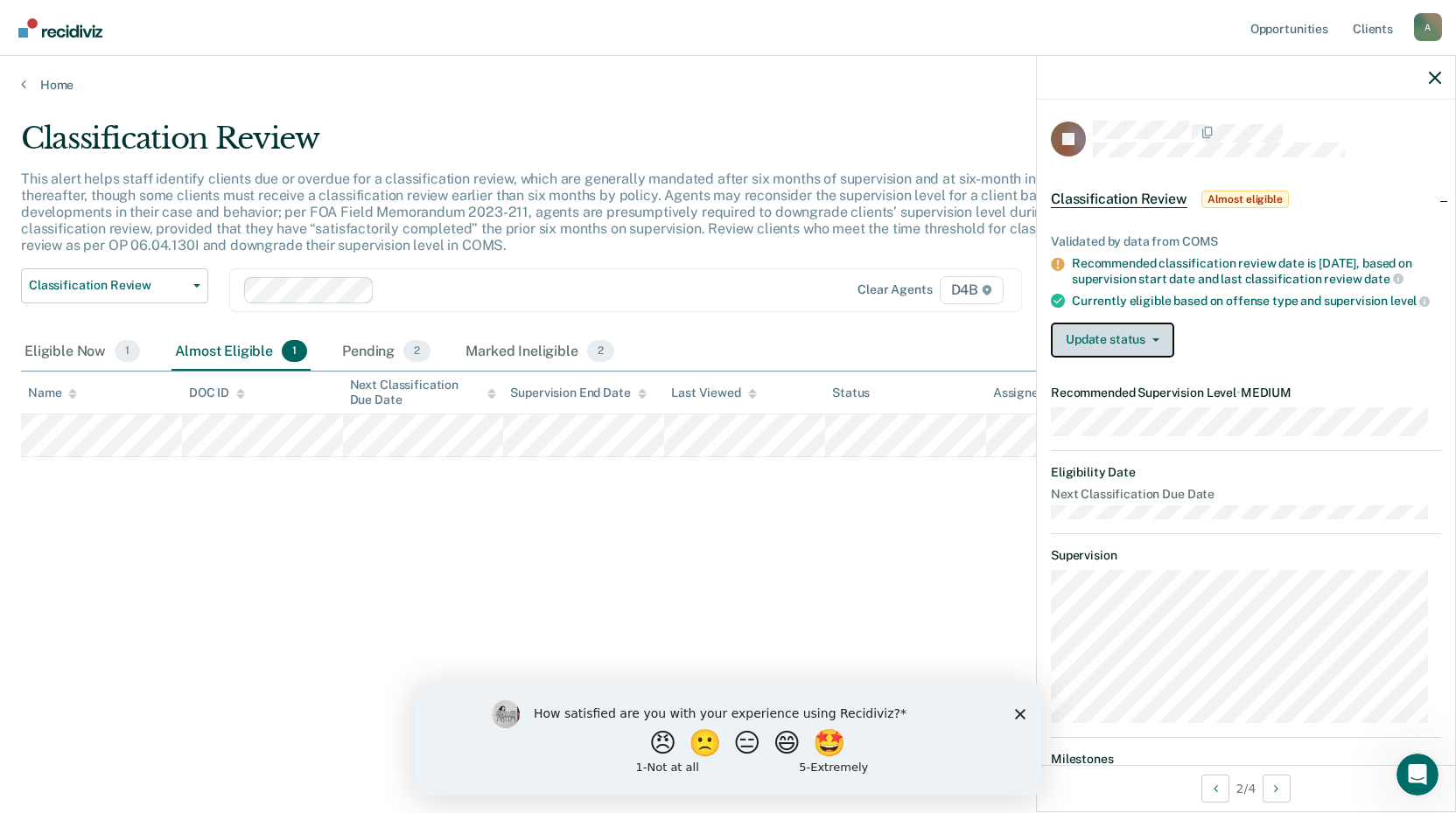
click at [1158, 357] on button "Update status" at bounding box center [1113, 340] width 124 height 35
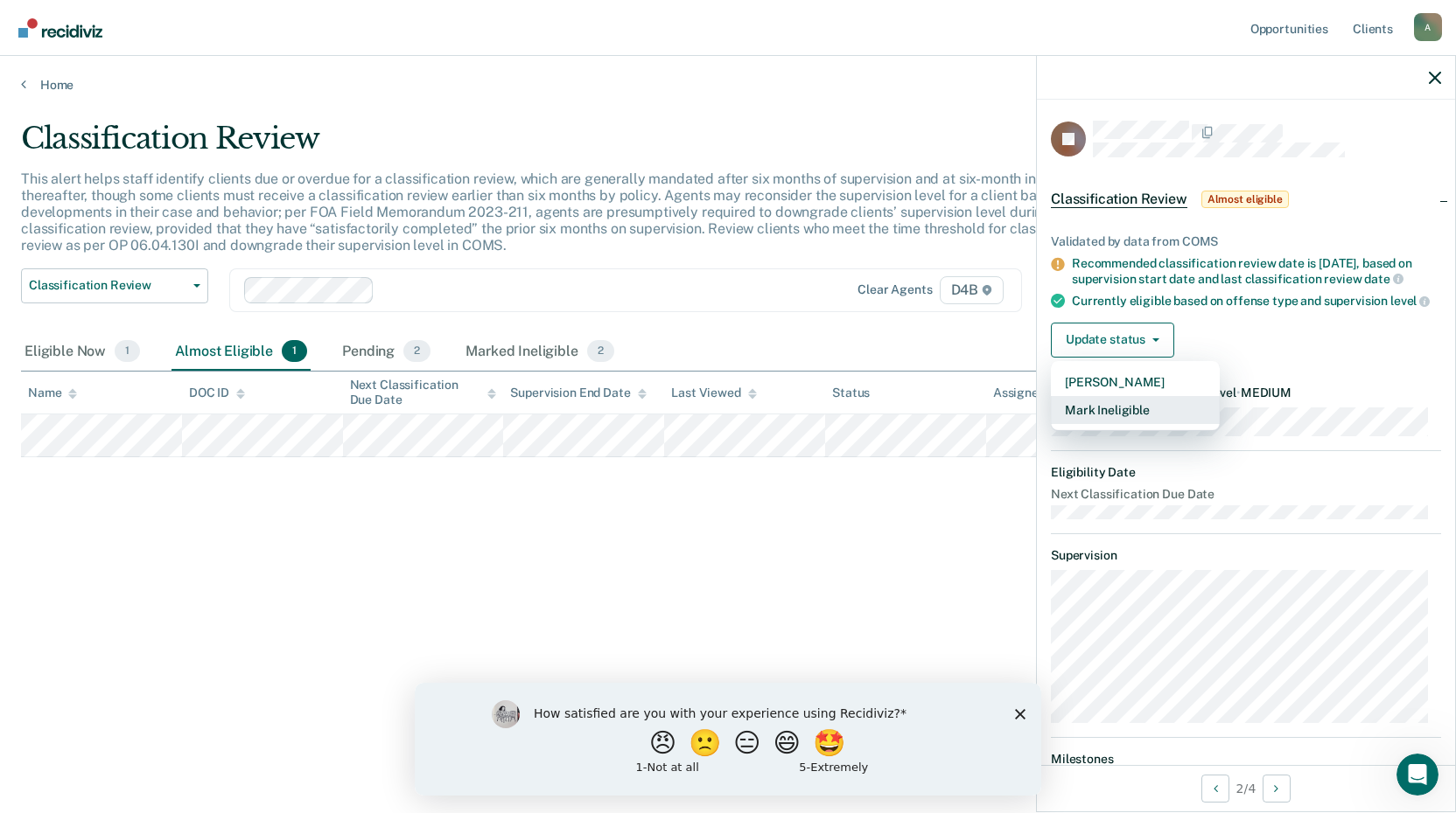
click at [1131, 424] on button "Mark Ineligible" at bounding box center [1135, 411] width 168 height 28
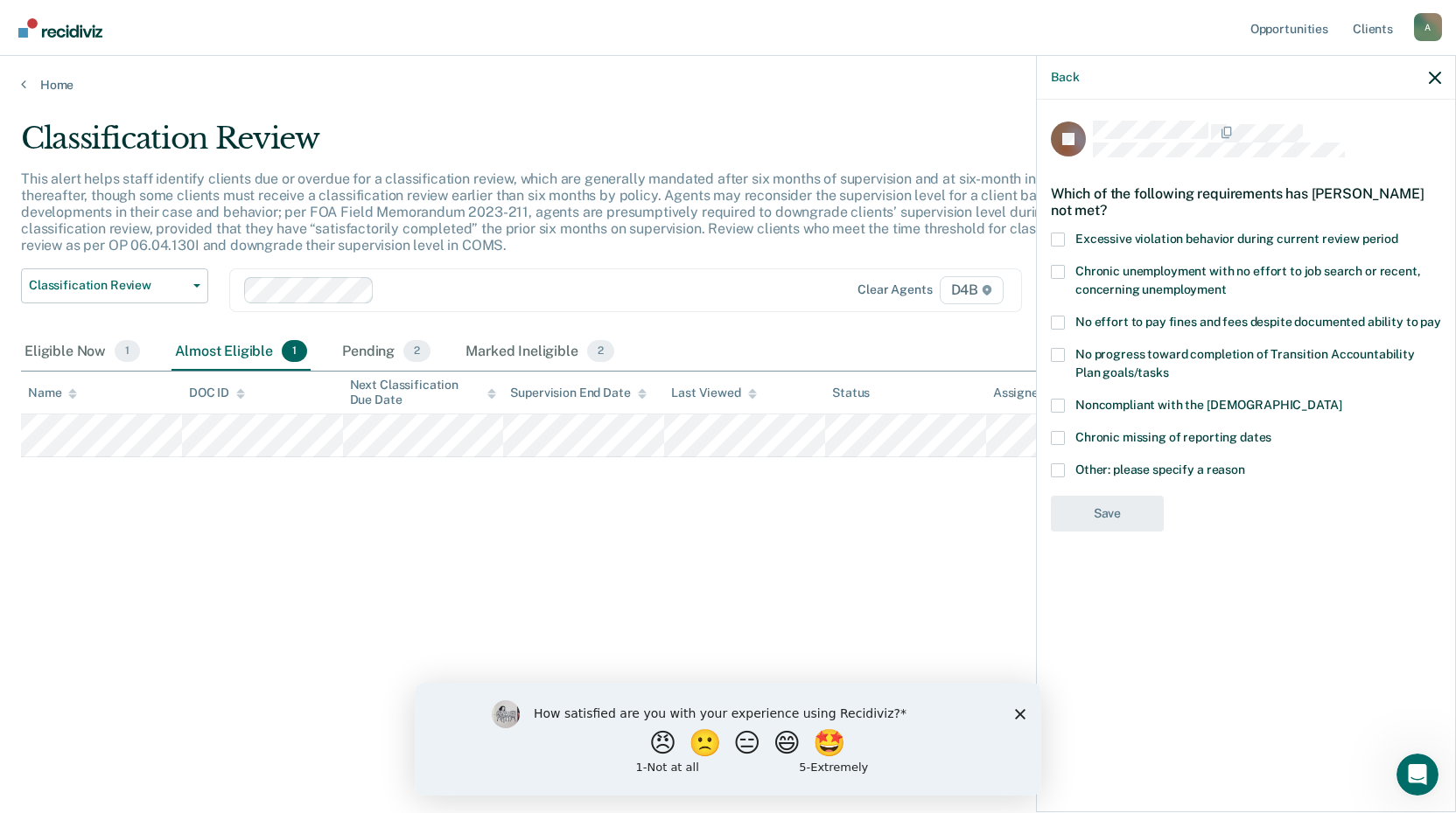
click at [1055, 468] on span at bounding box center [1057, 470] width 14 height 14
click at [1245, 463] on input "Other: please specify a reason" at bounding box center [1245, 463] width 0 height 0
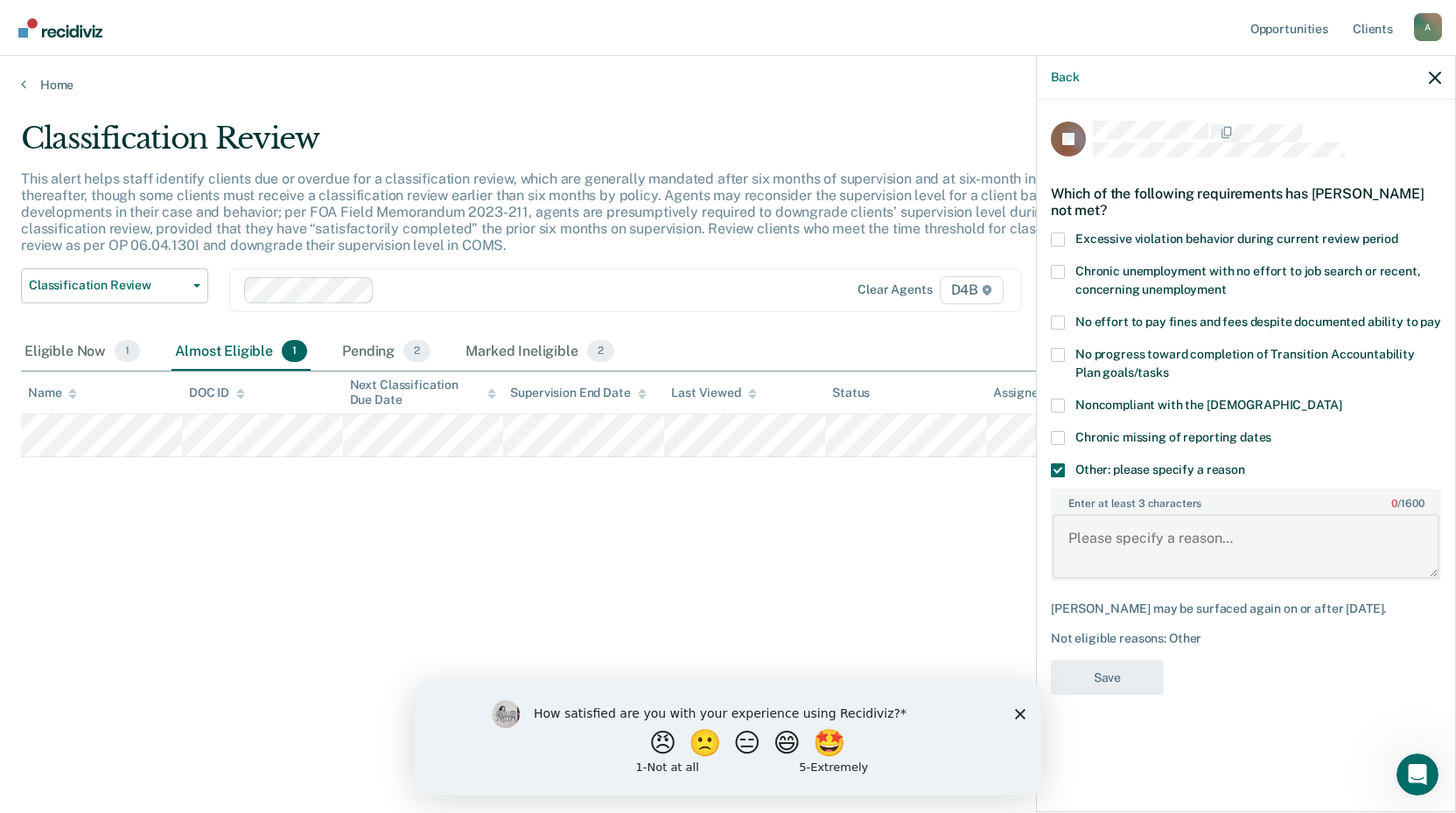
click at [1122, 552] on textarea "Enter at least 3 characters 0 / 1600" at bounding box center [1245, 546] width 386 height 65
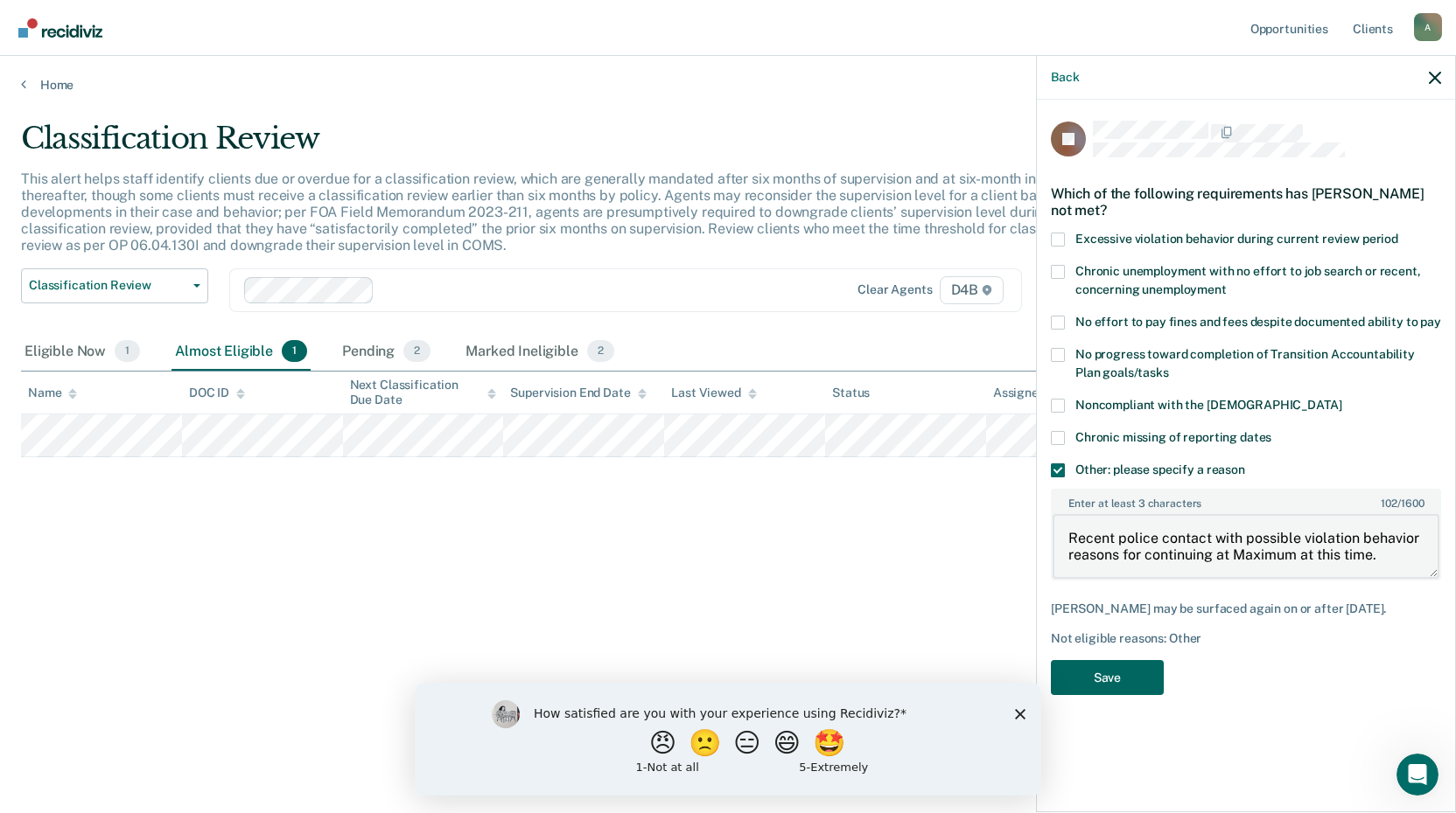
type textarea "Recent police contact with possible violation behavior reasons for continuing a…"
click at [1128, 666] on button "Save" at bounding box center [1107, 678] width 113 height 36
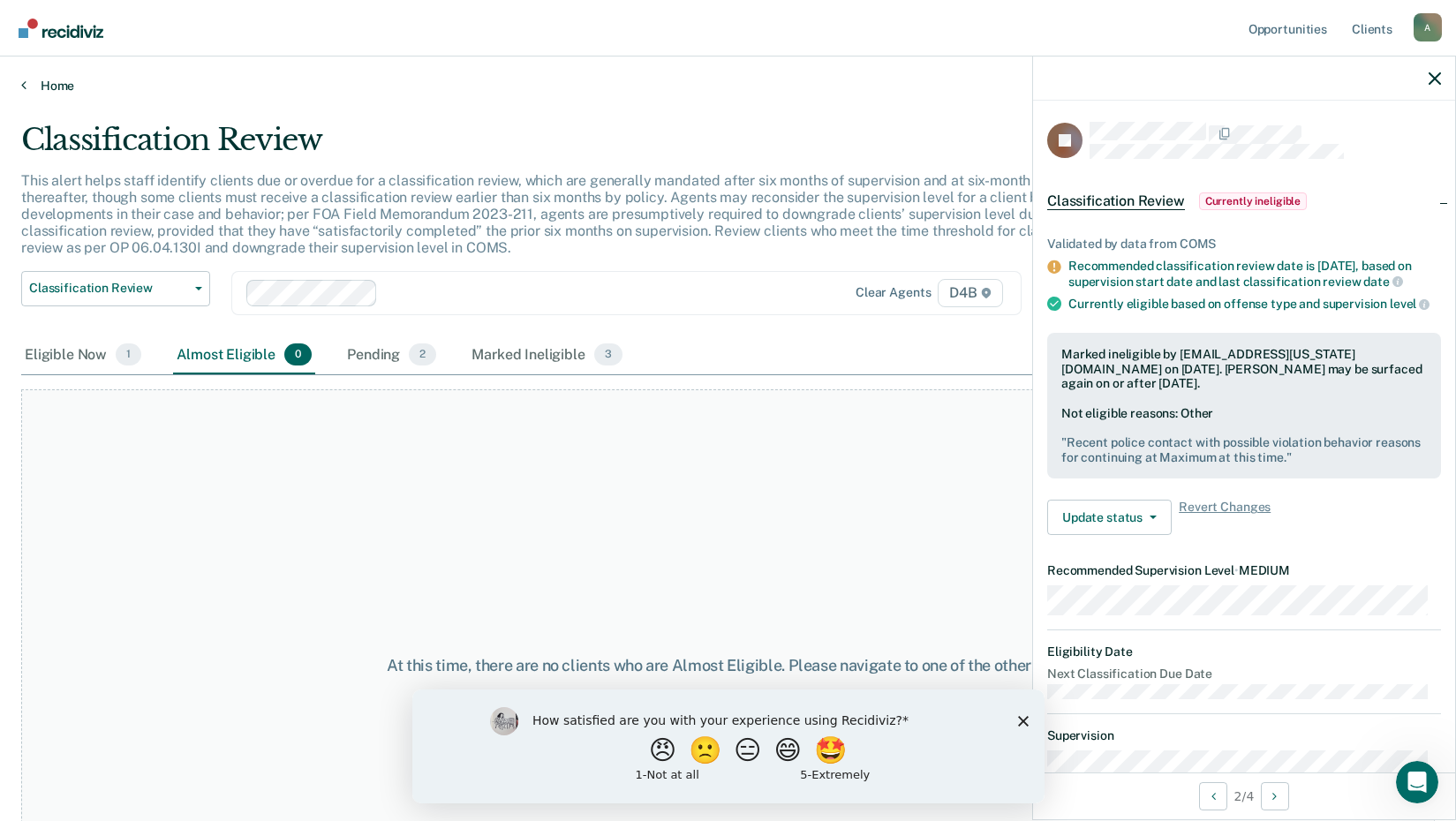
click at [47, 85] on link "Home" at bounding box center [727, 85] width 1414 height 16
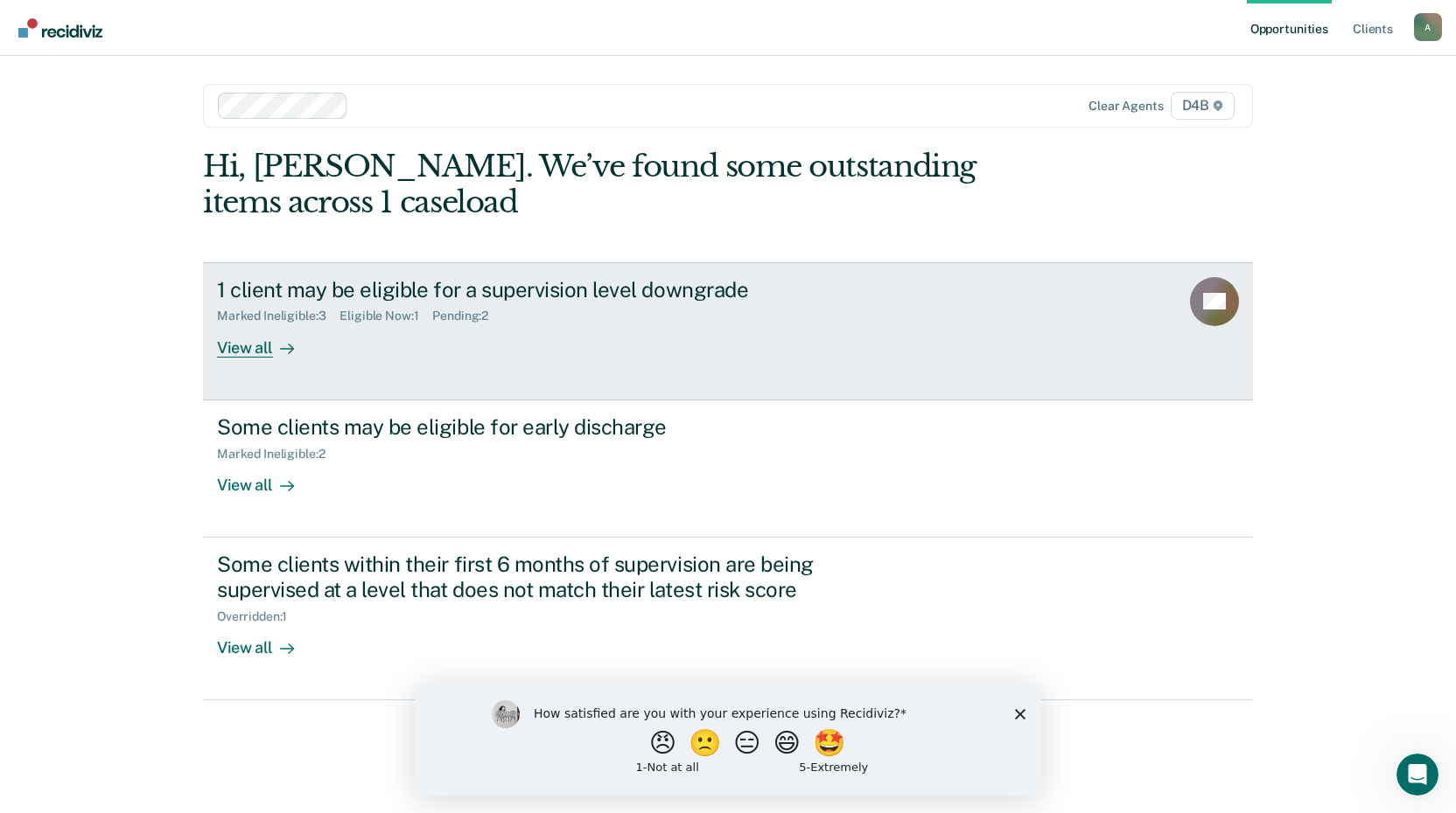
click at [415, 291] on div "1 client may be eligible for a supervision level downgrade" at bounding box center [524, 289] width 614 height 25
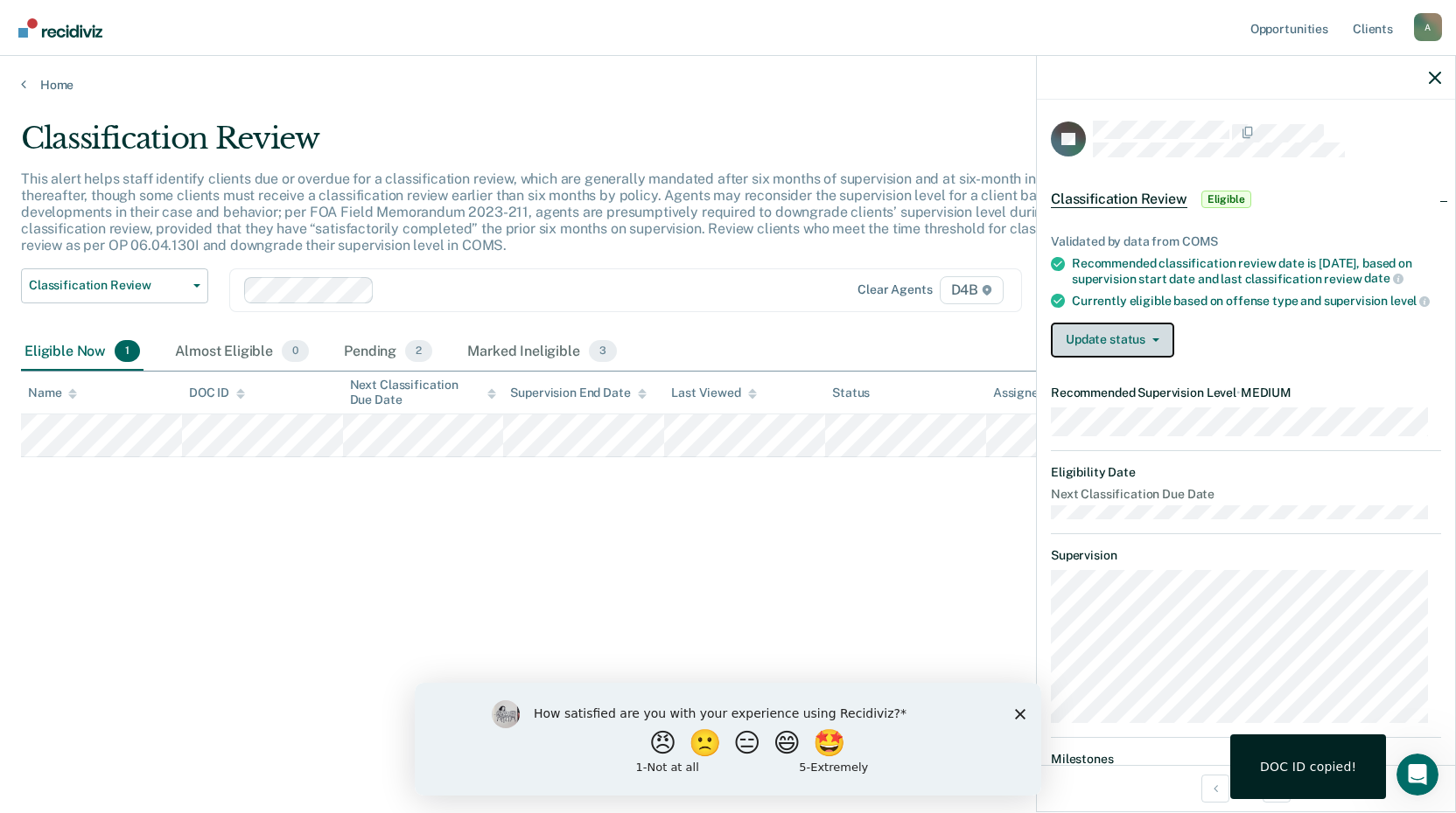
click at [1160, 351] on button "Update status" at bounding box center [1113, 340] width 124 height 35
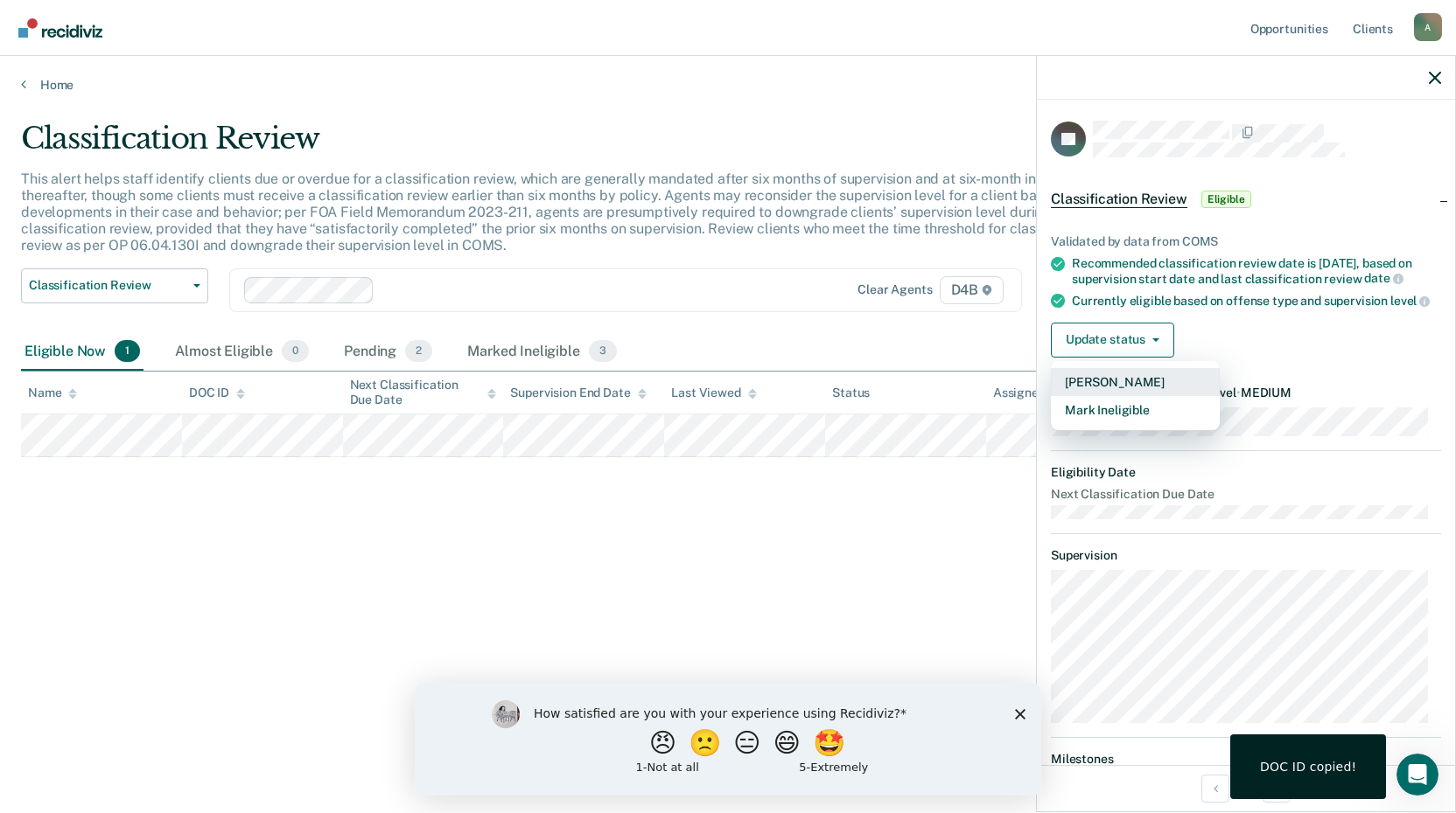
click at [1139, 395] on button "[PERSON_NAME]" at bounding box center [1135, 383] width 168 height 28
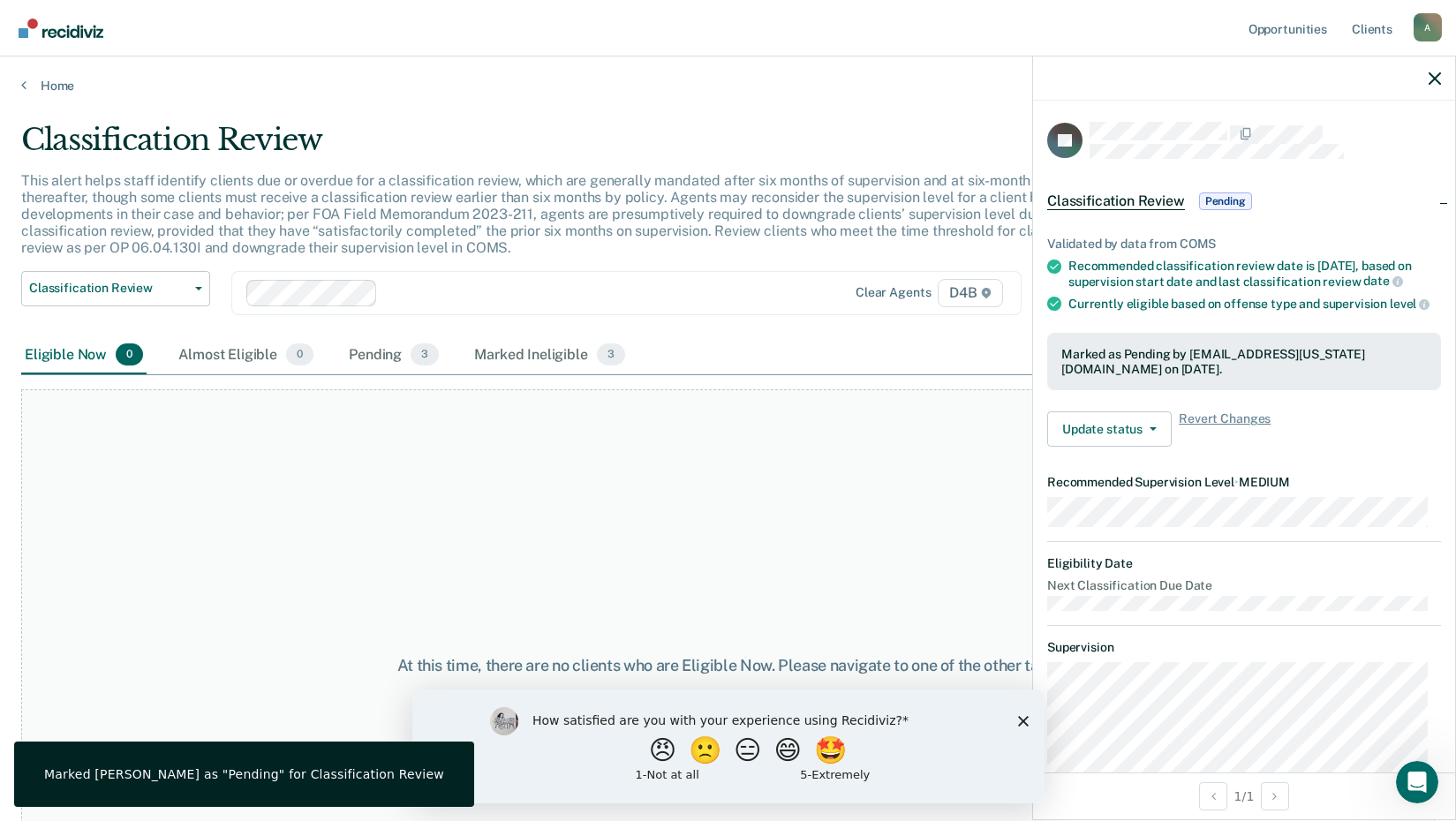
click at [260, 496] on div "At this time, there are no clients who are Eligible Now. Please navigate to one…" at bounding box center [727, 665] width 1414 height 553
click at [45, 82] on link "Home" at bounding box center [727, 85] width 1414 height 16
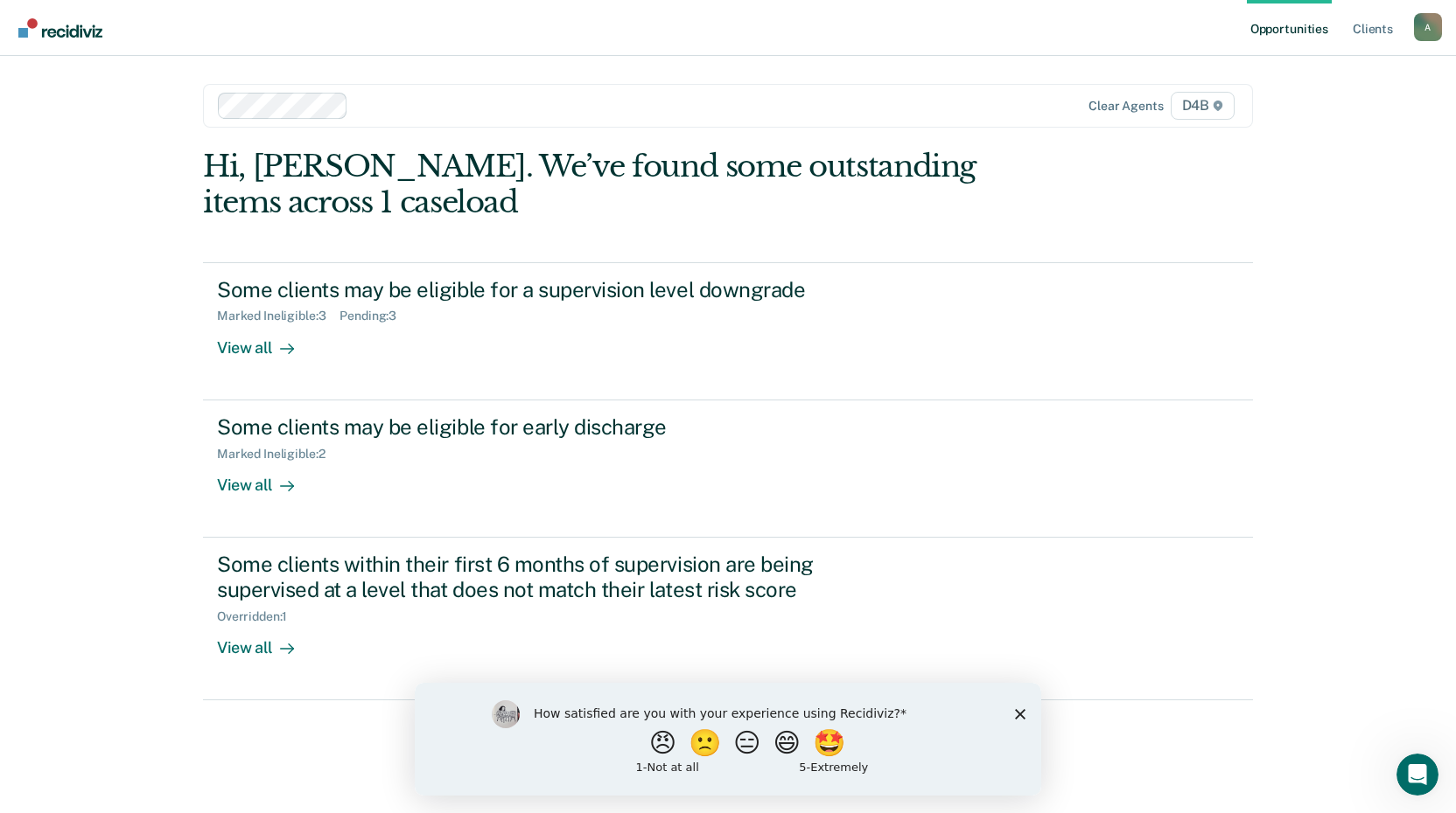
click at [1423, 25] on div "A" at bounding box center [1428, 27] width 28 height 28
click at [1324, 115] on link "Log Out" at bounding box center [1357, 115] width 141 height 15
